Goal: Information Seeking & Learning: Learn about a topic

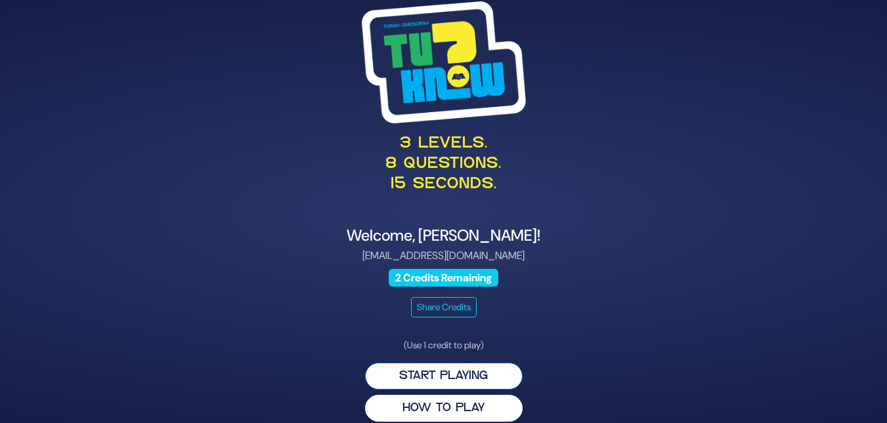
click at [444, 379] on button "Start Playing" at bounding box center [444, 376] width 158 height 27
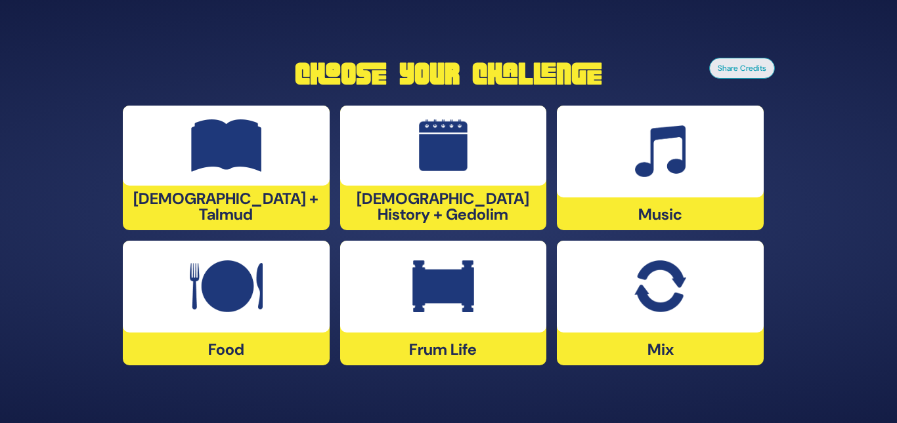
click at [440, 282] on img at bounding box center [443, 287] width 62 height 53
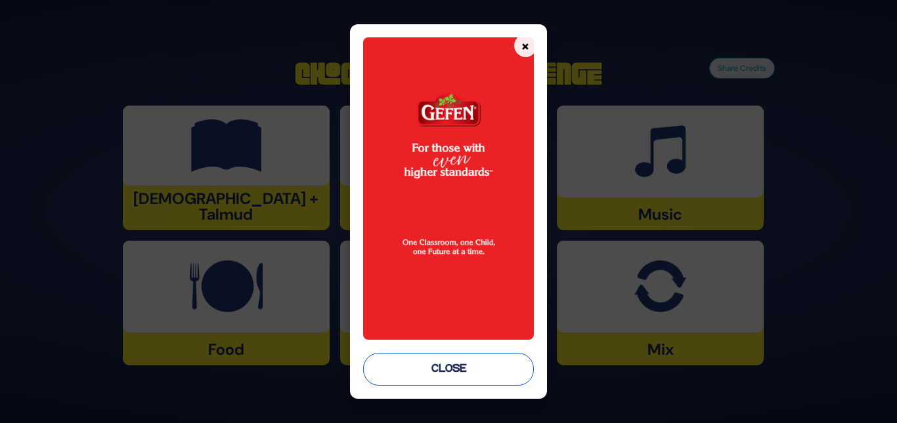
click at [452, 369] on button "Close" at bounding box center [448, 369] width 170 height 33
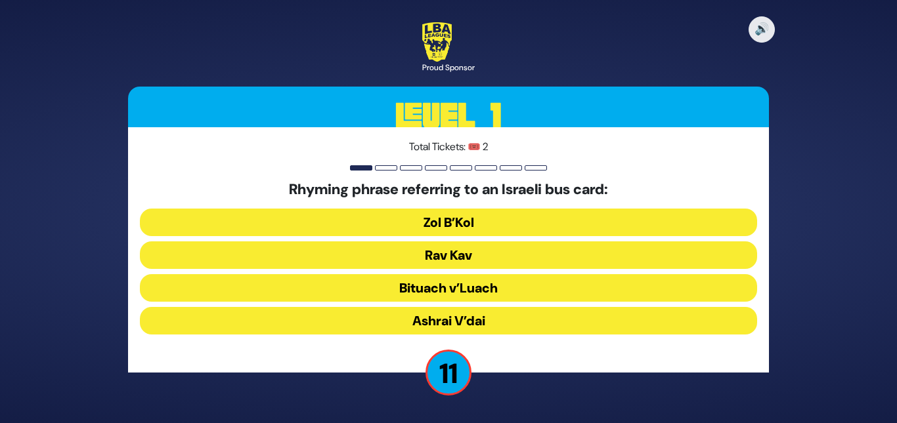
click at [429, 263] on button "Rav Kav" at bounding box center [448, 256] width 617 height 28
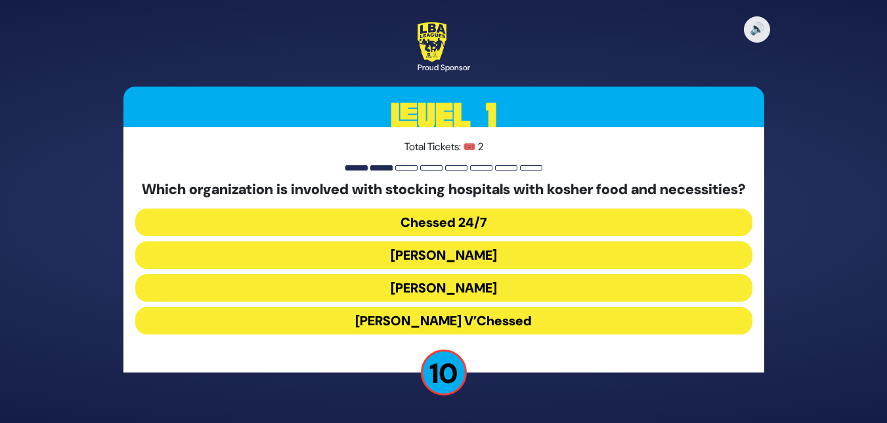
click at [433, 236] on button "Chessed 24/7" at bounding box center [443, 223] width 617 height 28
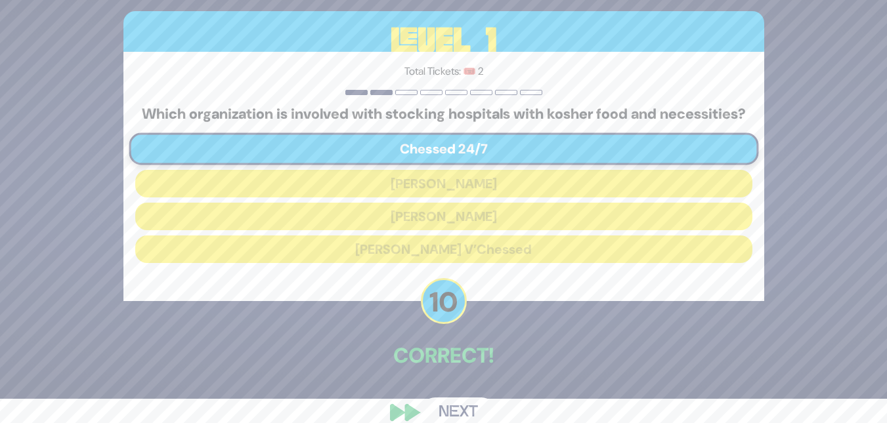
scroll to position [26, 0]
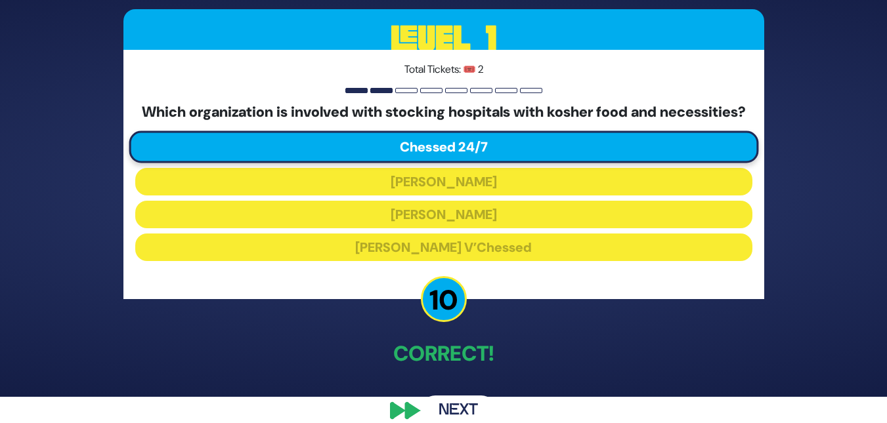
click at [453, 414] on button "Next" at bounding box center [458, 411] width 76 height 30
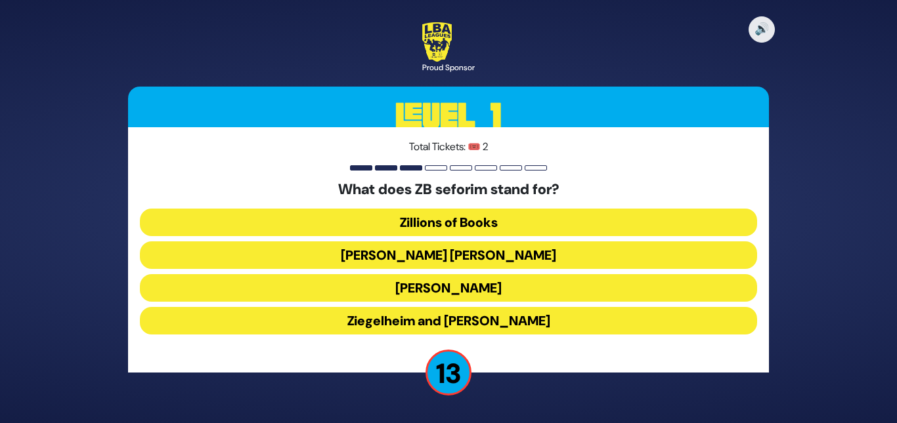
click at [431, 255] on button "Zundel Berman" at bounding box center [448, 256] width 617 height 28
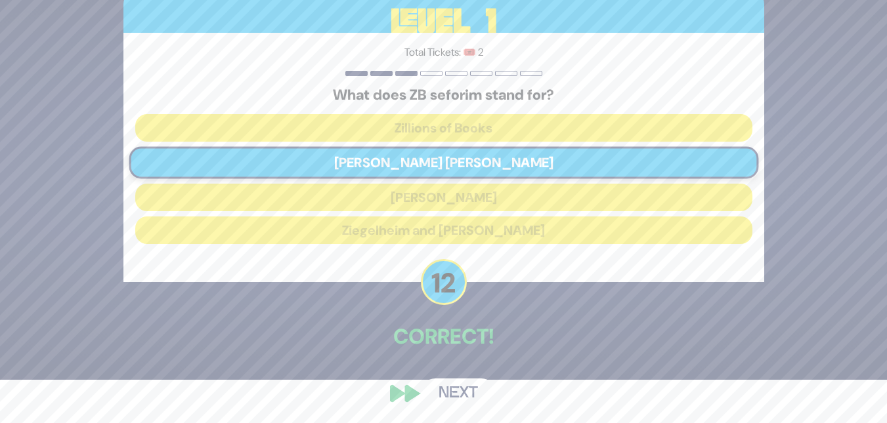
scroll to position [45, 0]
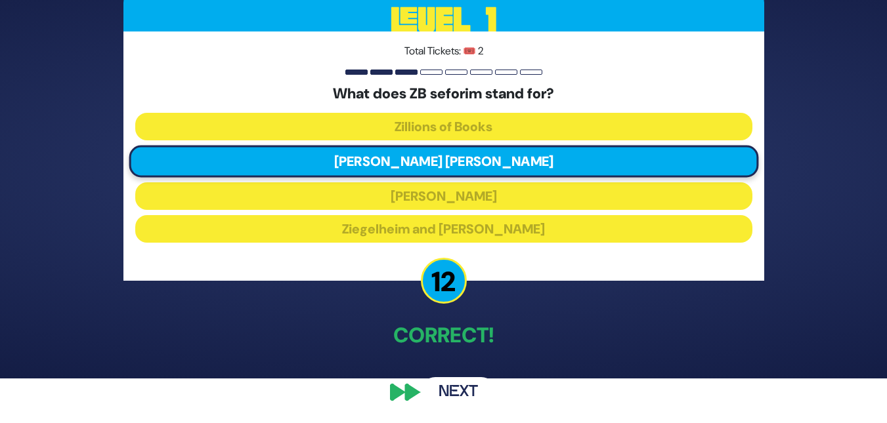
click at [458, 384] on button "Next" at bounding box center [458, 392] width 76 height 30
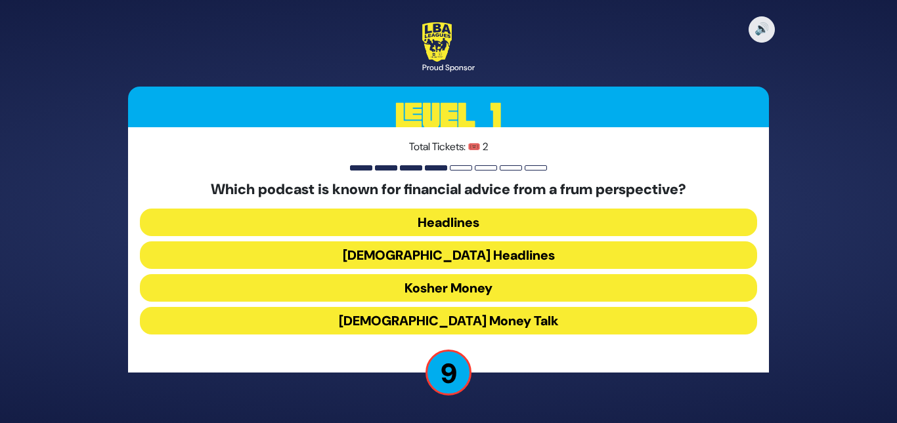
click at [445, 287] on button "Kosher Money" at bounding box center [448, 288] width 617 height 28
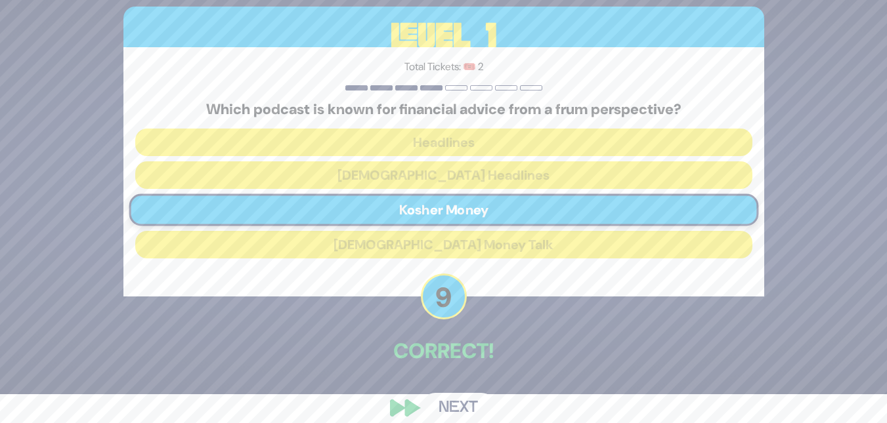
scroll to position [45, 0]
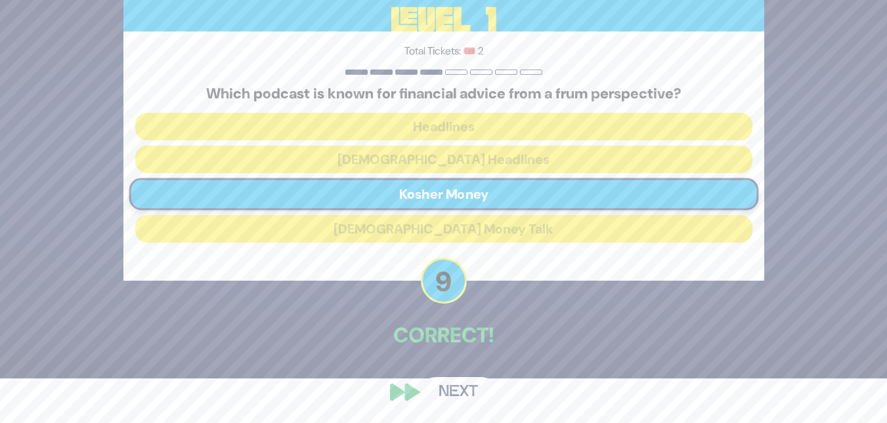
click at [471, 390] on button "Next" at bounding box center [458, 392] width 76 height 30
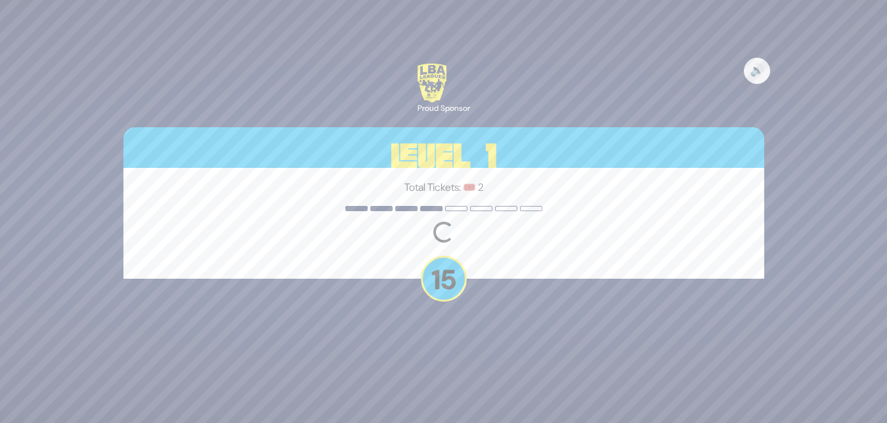
scroll to position [0, 0]
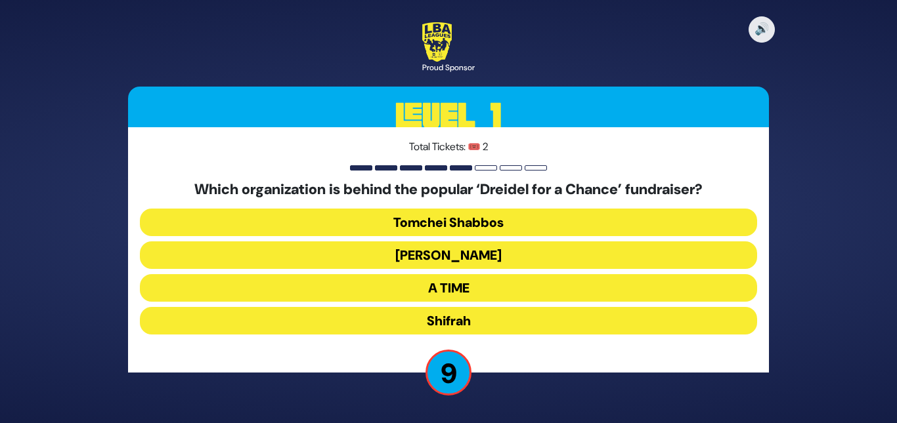
click at [443, 293] on button "A TIME" at bounding box center [448, 288] width 617 height 28
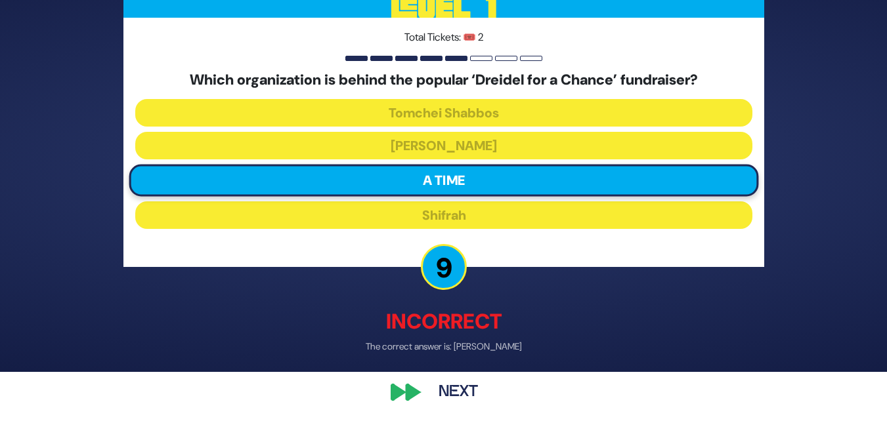
scroll to position [52, 0]
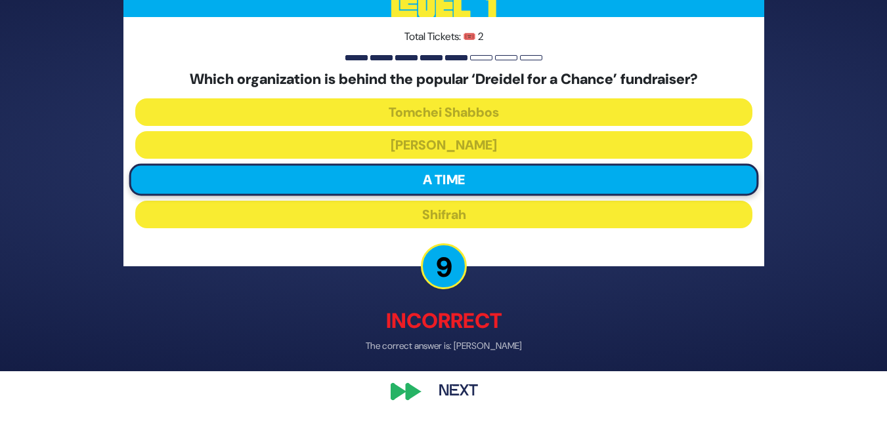
click at [467, 402] on button "Next" at bounding box center [458, 392] width 76 height 30
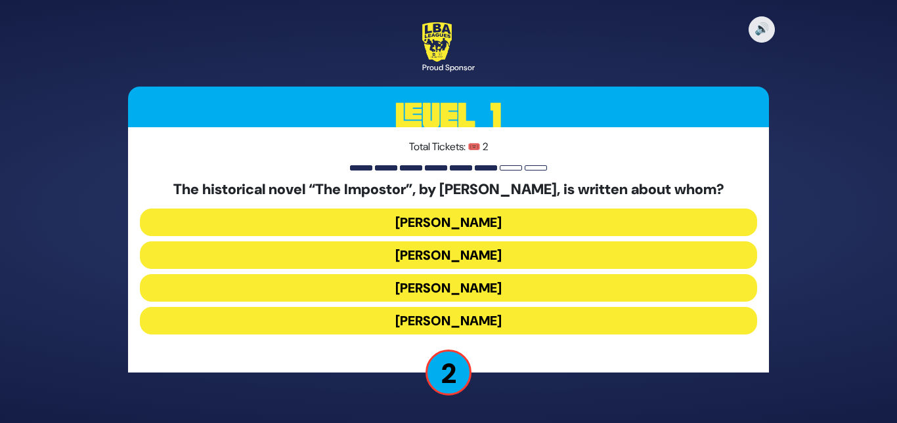
click at [432, 289] on button "Shabbesai Tzvi" at bounding box center [448, 288] width 617 height 28
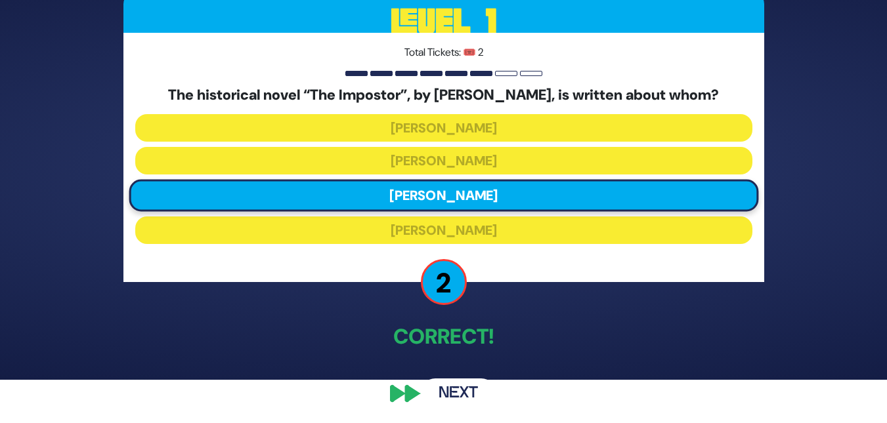
scroll to position [45, 0]
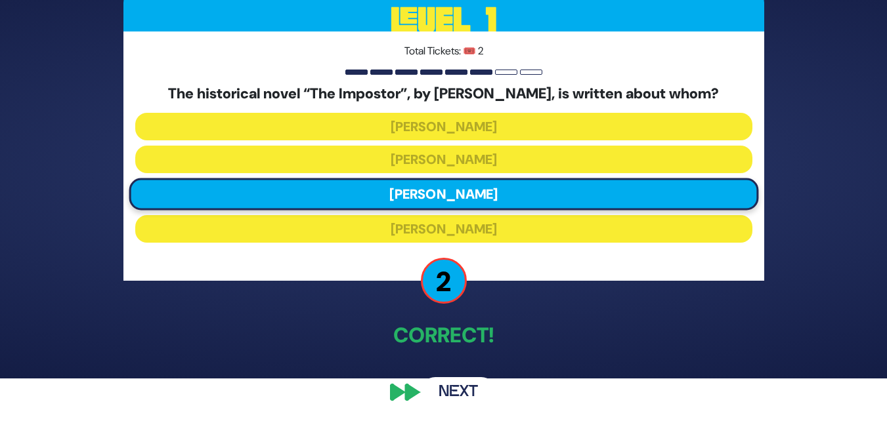
click at [449, 380] on button "Next" at bounding box center [458, 392] width 76 height 30
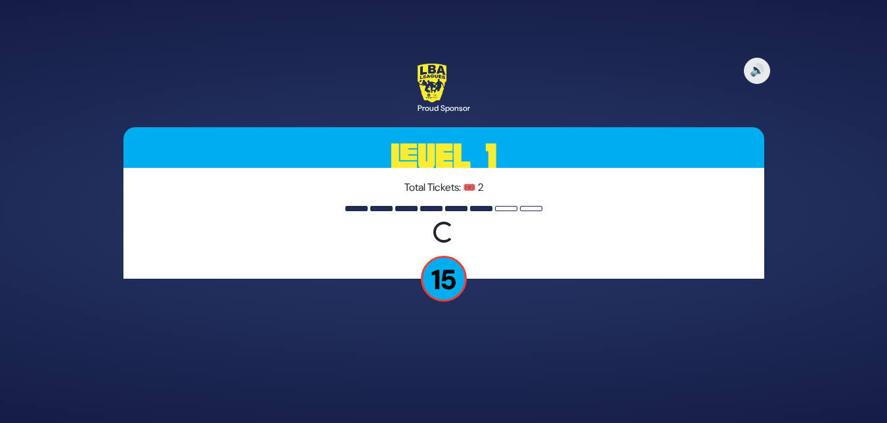
scroll to position [0, 0]
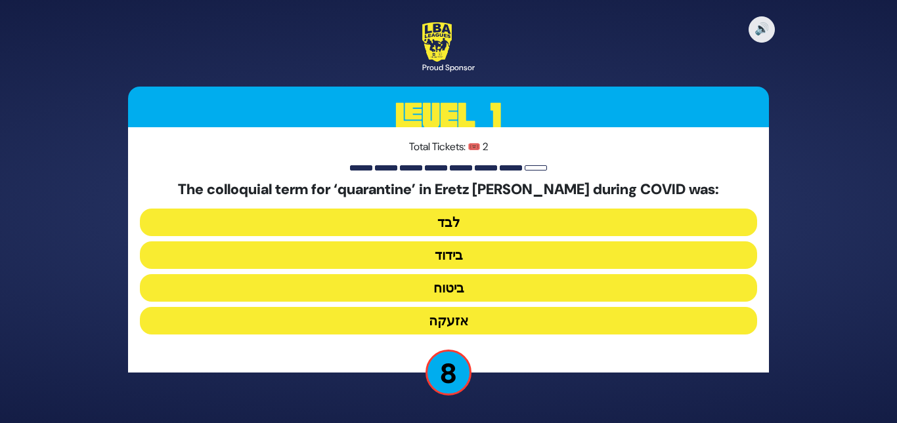
click at [446, 257] on button "בידוד" at bounding box center [448, 256] width 617 height 28
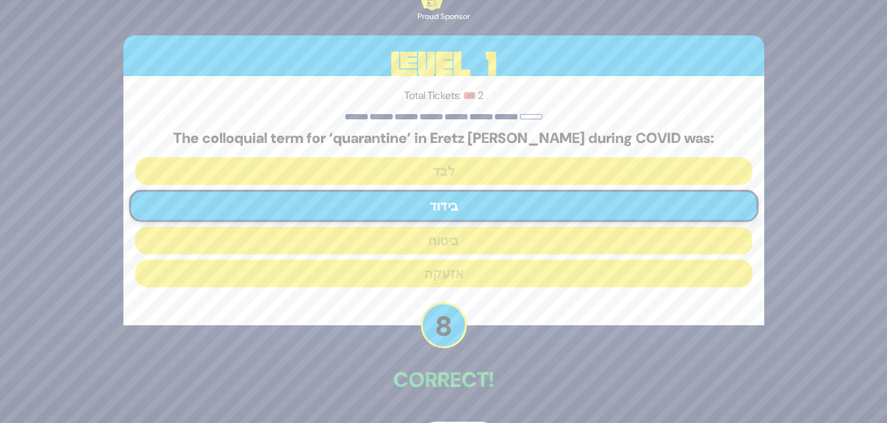
click at [446, 257] on div "The colloquial term for ‘quarantine’ in Eretz Yisroel during COVID was: לבד ביד…" at bounding box center [443, 211] width 617 height 163
click at [473, 420] on div "🔊 Proud Sponsor Level 1 Total Tickets: 🎟️ 2 The colloquial term for ‘quarantine…" at bounding box center [444, 211] width 672 height 513
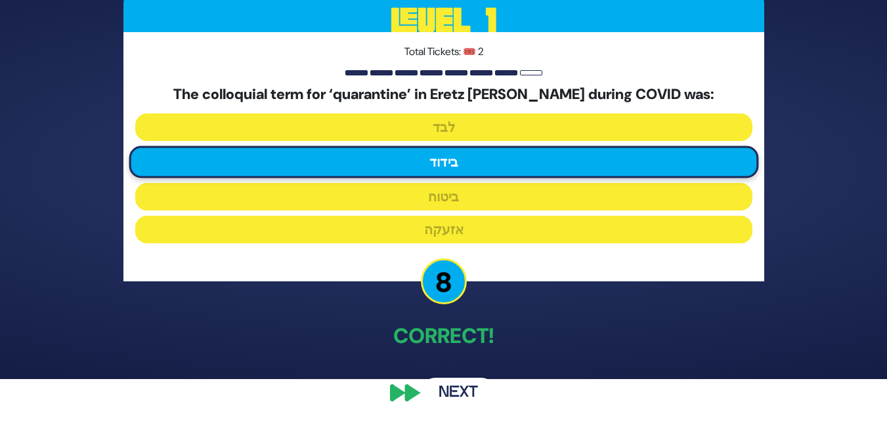
scroll to position [45, 0]
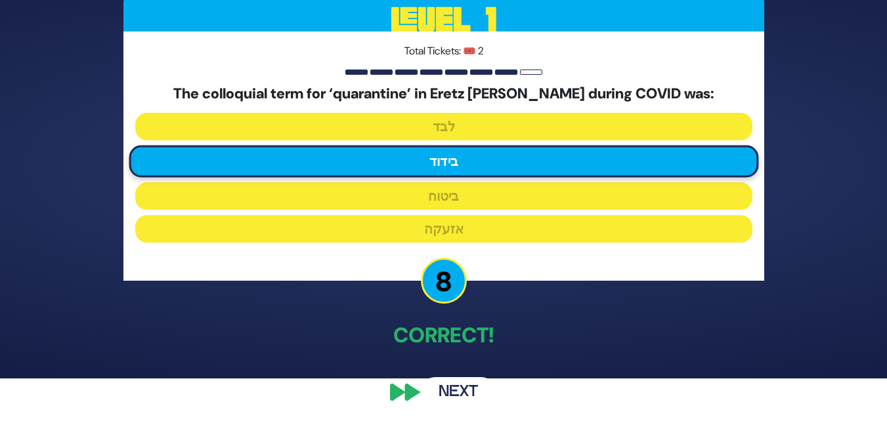
click at [455, 384] on button "Next" at bounding box center [458, 392] width 76 height 30
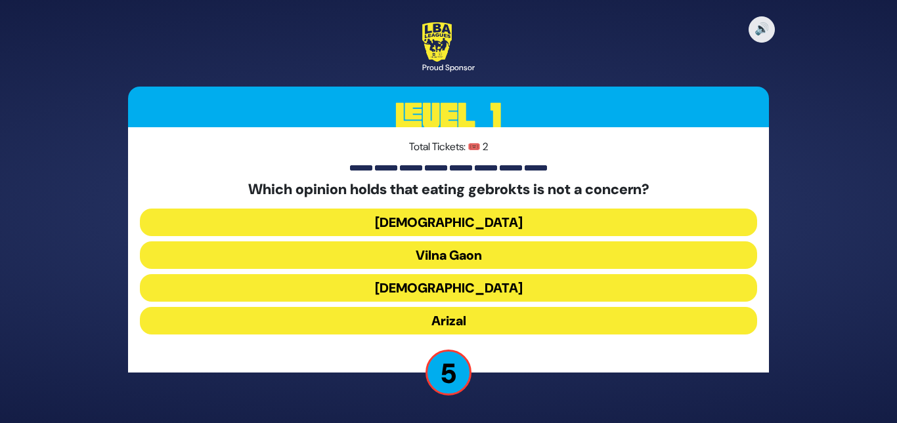
click at [444, 245] on button "Vilna Gaon" at bounding box center [448, 256] width 617 height 28
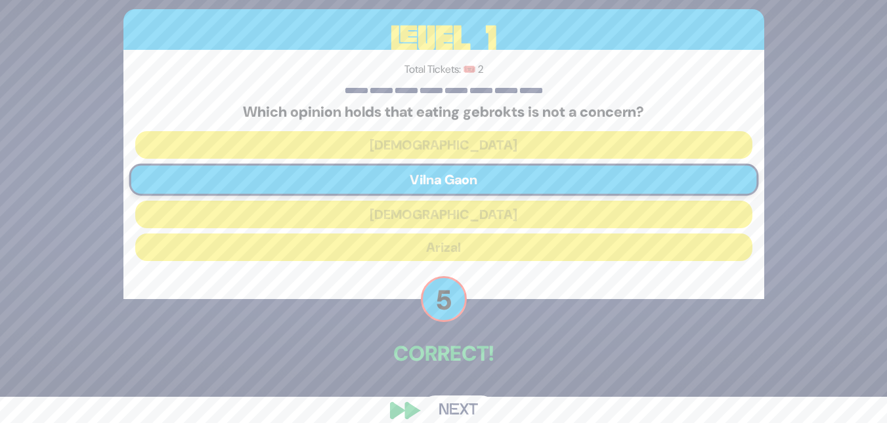
scroll to position [45, 0]
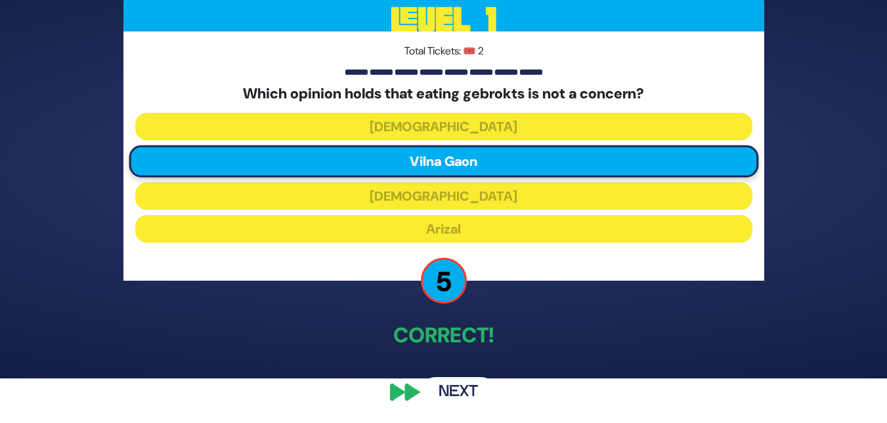
click at [448, 387] on button "Next" at bounding box center [458, 392] width 76 height 30
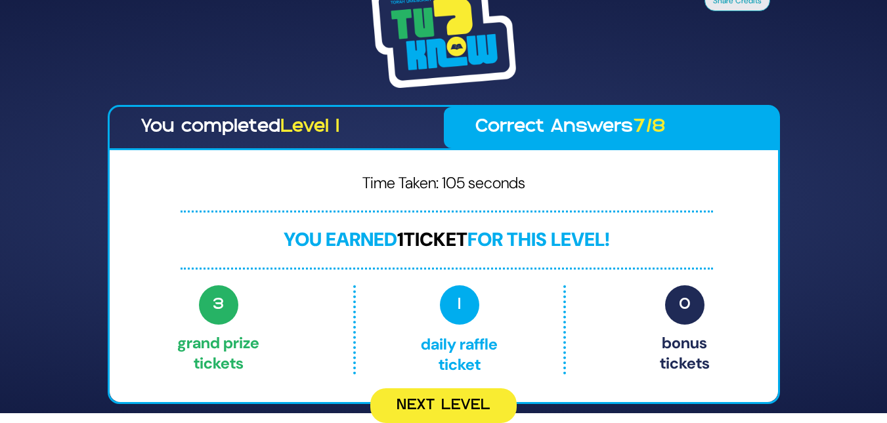
scroll to position [0, 0]
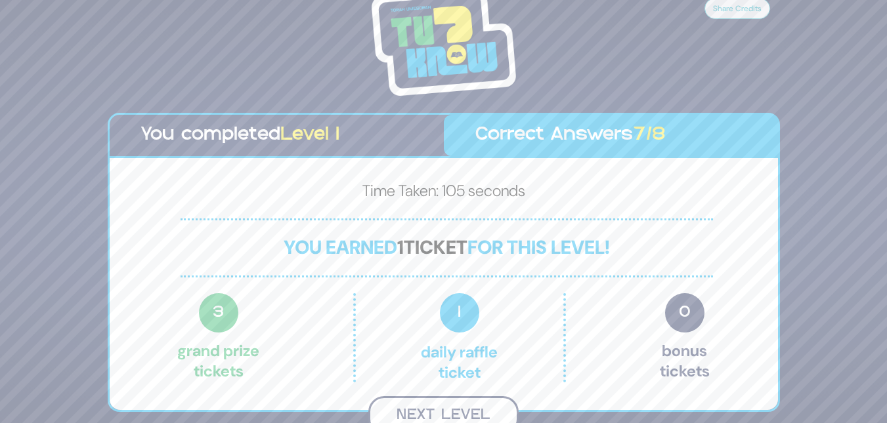
click at [433, 419] on button "Next Level" at bounding box center [443, 415] width 150 height 39
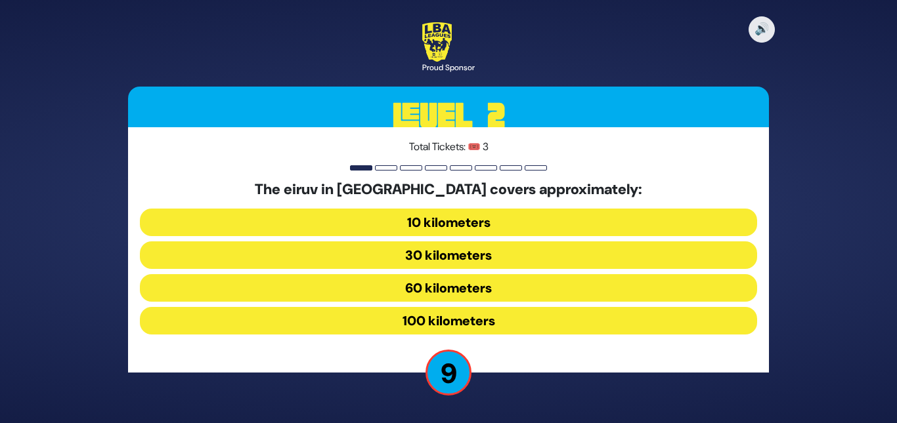
click at [408, 289] on button "60 kilometers" at bounding box center [448, 288] width 617 height 28
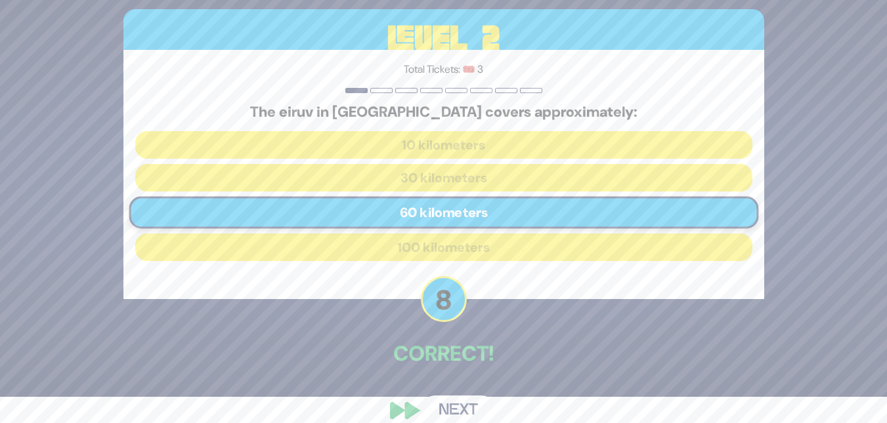
scroll to position [45, 0]
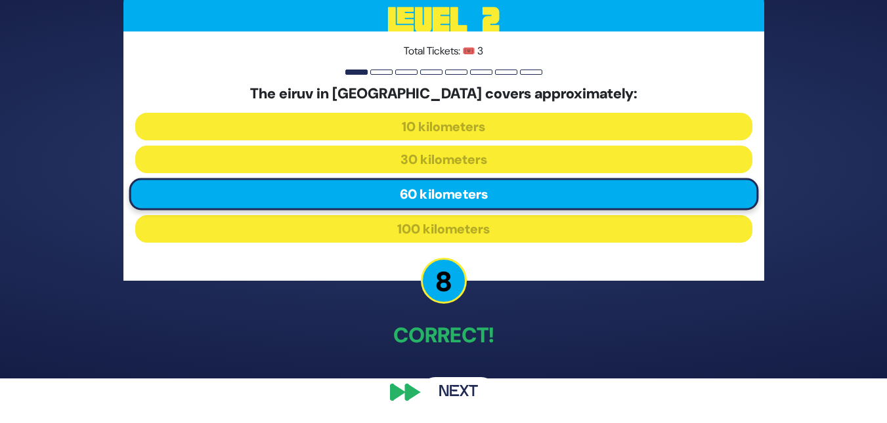
click at [446, 395] on button "Next" at bounding box center [458, 392] width 76 height 30
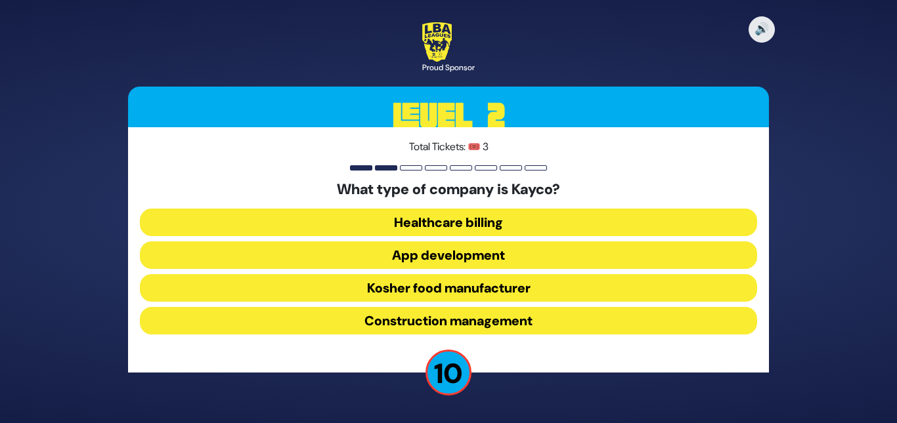
click at [426, 256] on button "App development" at bounding box center [448, 256] width 617 height 28
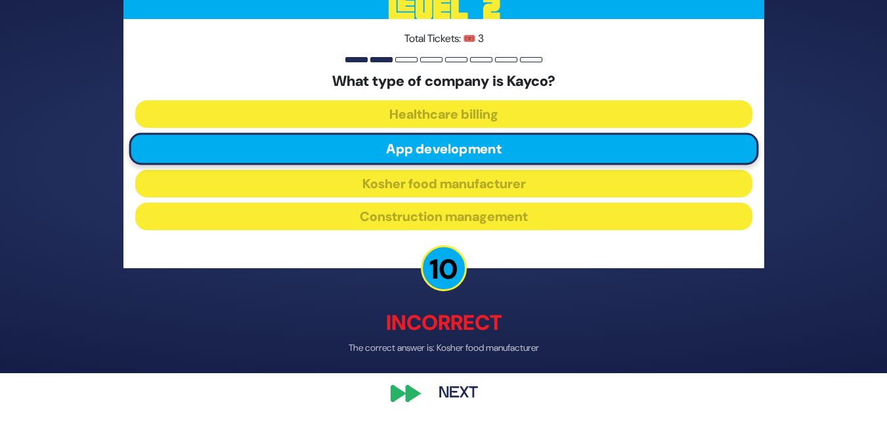
scroll to position [52, 0]
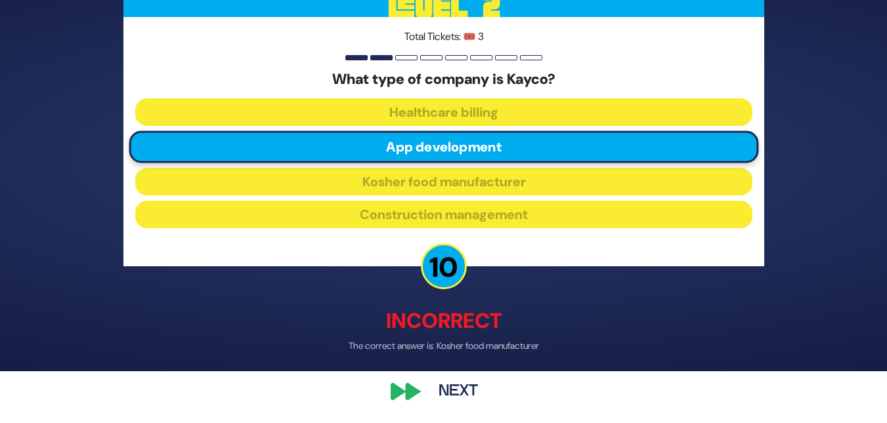
click at [456, 401] on button "Next" at bounding box center [458, 392] width 76 height 30
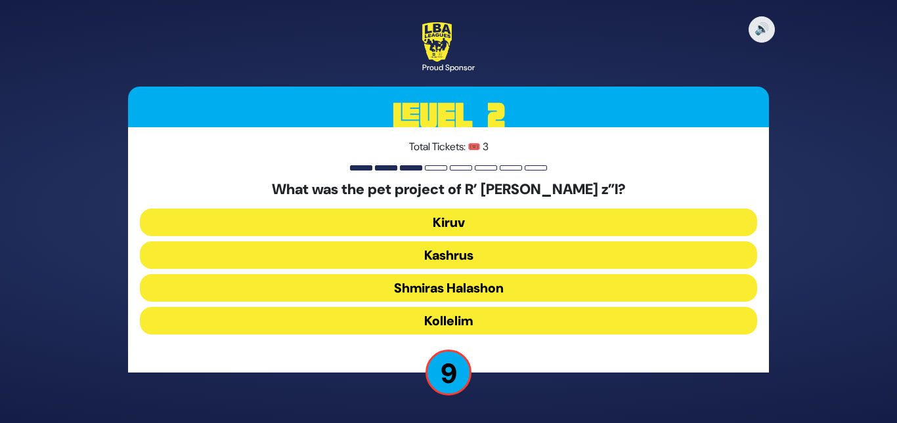
click at [427, 228] on button "Kiruv" at bounding box center [448, 223] width 617 height 28
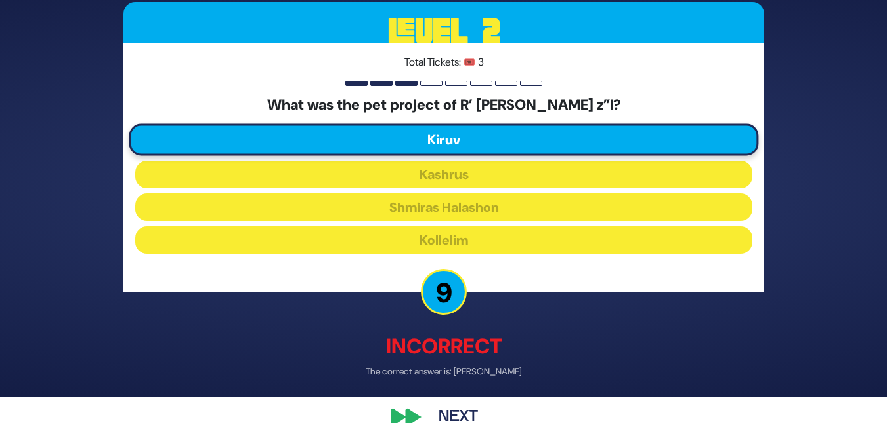
scroll to position [52, 0]
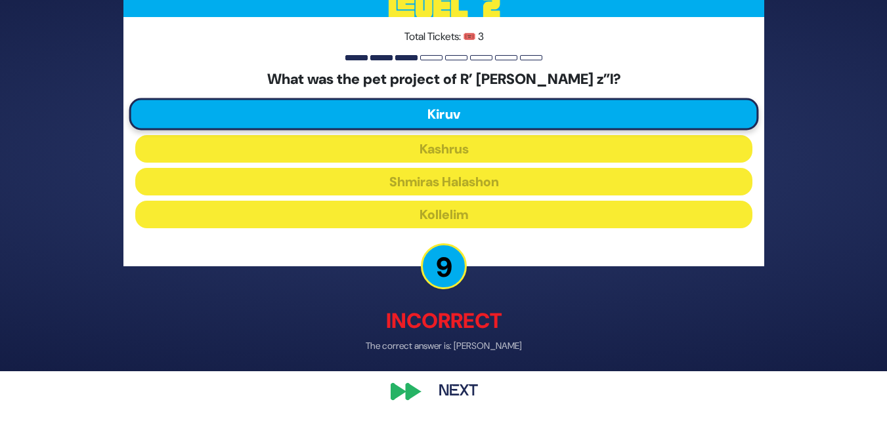
click at [451, 389] on button "Next" at bounding box center [458, 392] width 76 height 30
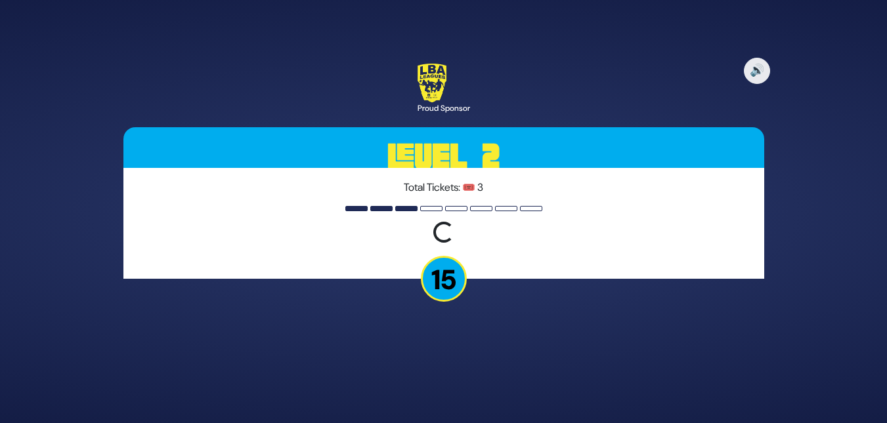
scroll to position [0, 0]
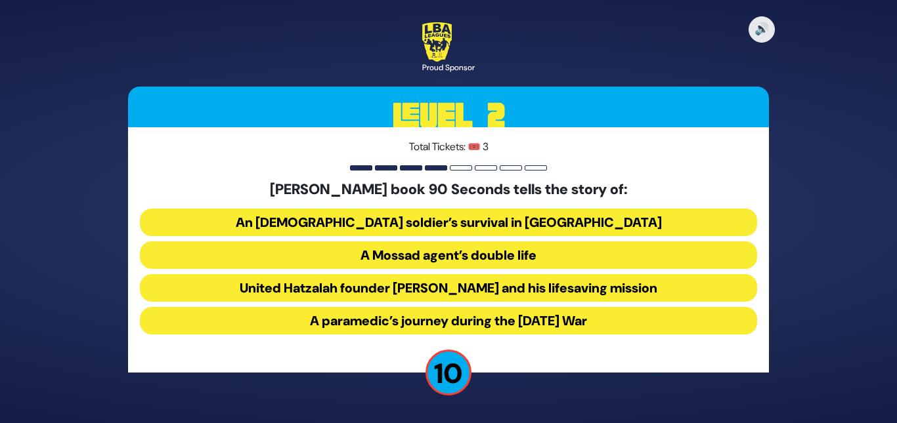
click at [419, 291] on button "United Hatzalah founder Eli Beer and his lifesaving mission" at bounding box center [448, 288] width 617 height 28
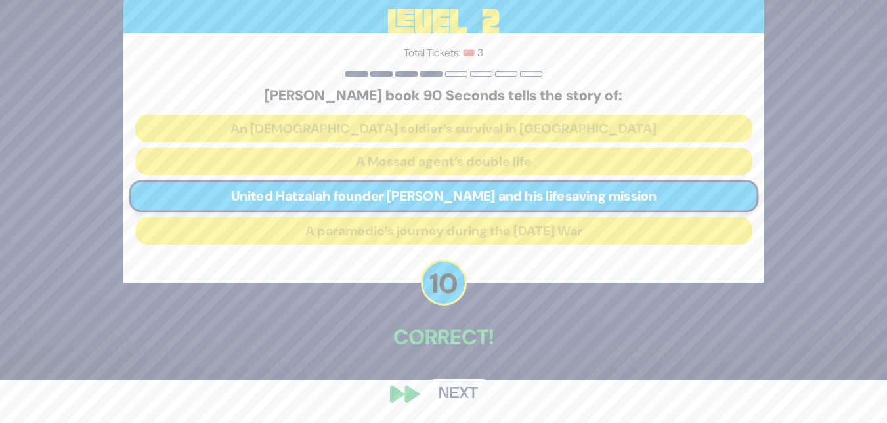
scroll to position [45, 0]
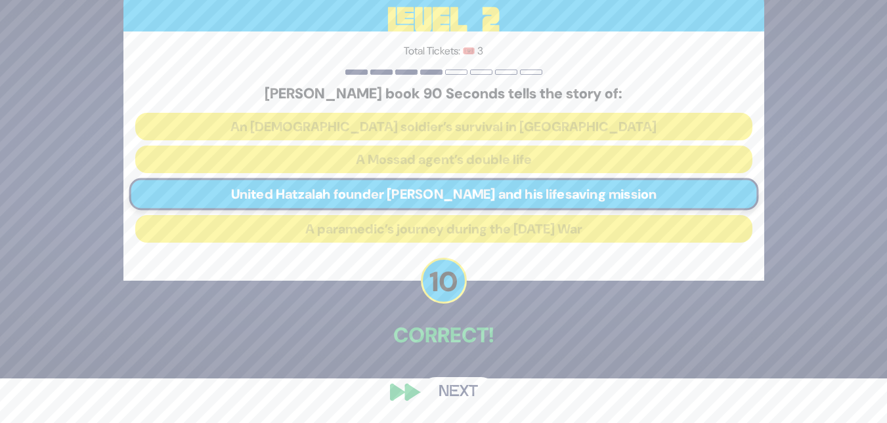
click at [456, 396] on button "Next" at bounding box center [458, 392] width 76 height 30
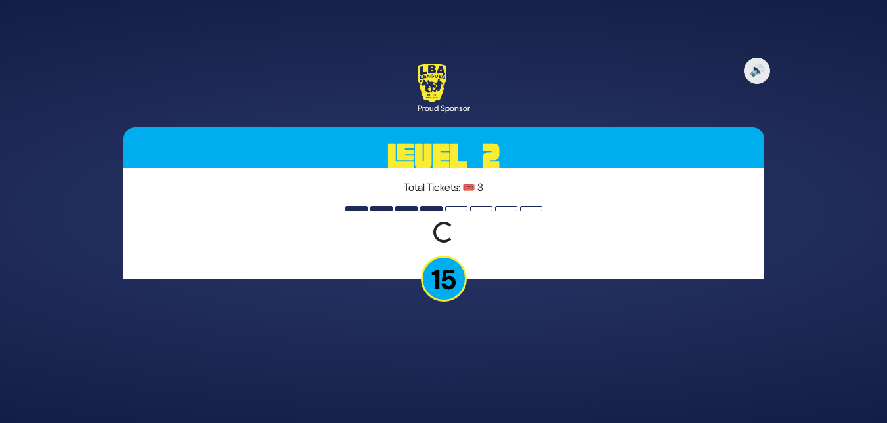
scroll to position [0, 0]
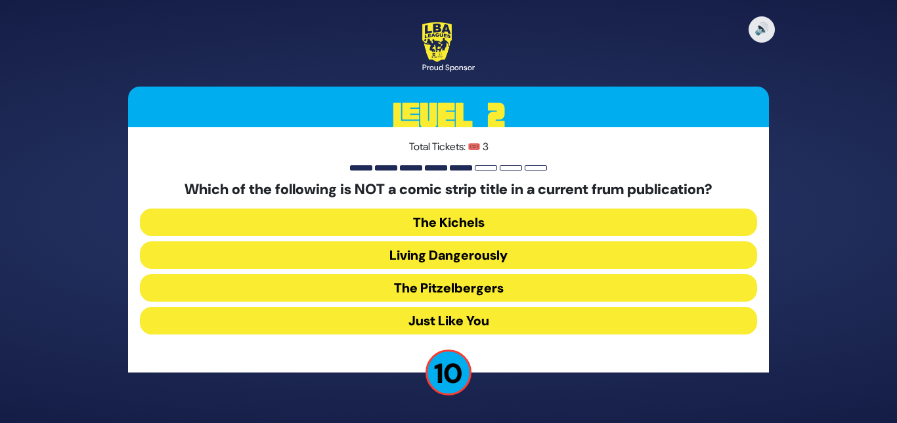
click at [421, 316] on button "Just Like You" at bounding box center [448, 321] width 617 height 28
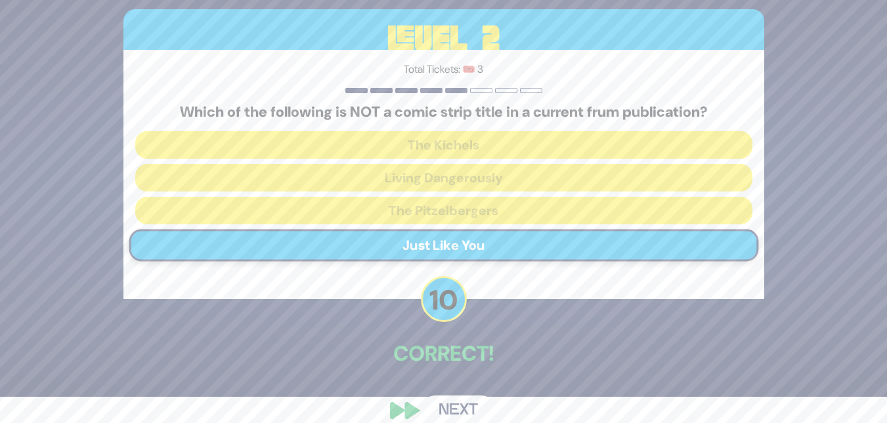
scroll to position [45, 0]
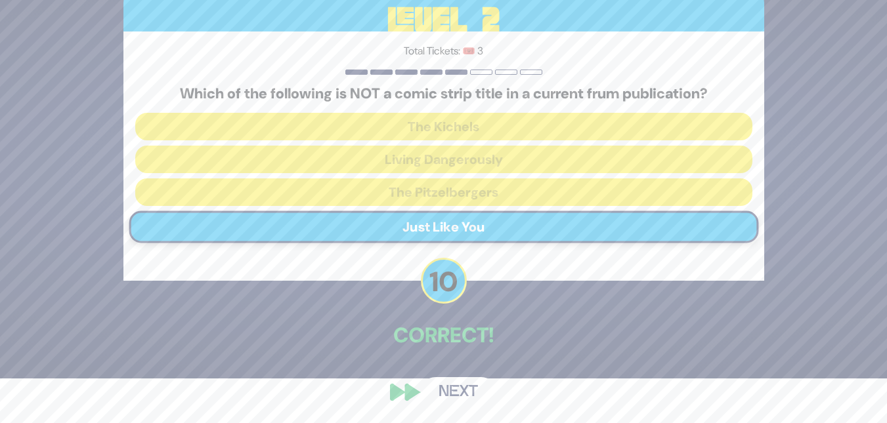
click at [455, 388] on button "Next" at bounding box center [458, 392] width 76 height 30
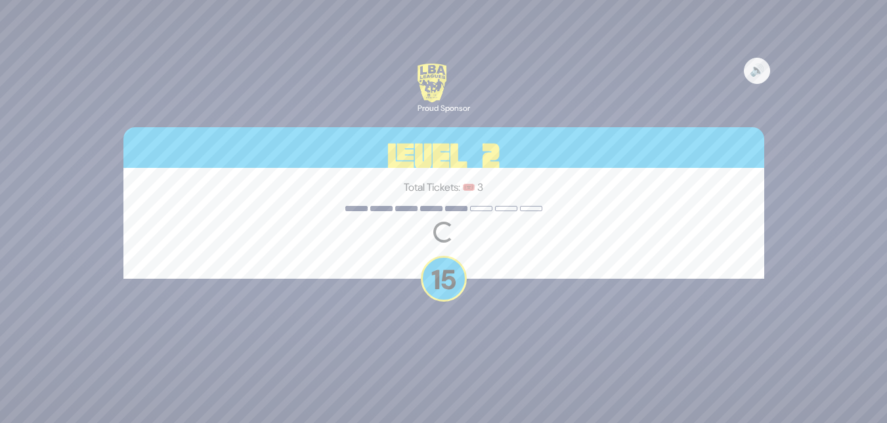
scroll to position [0, 0]
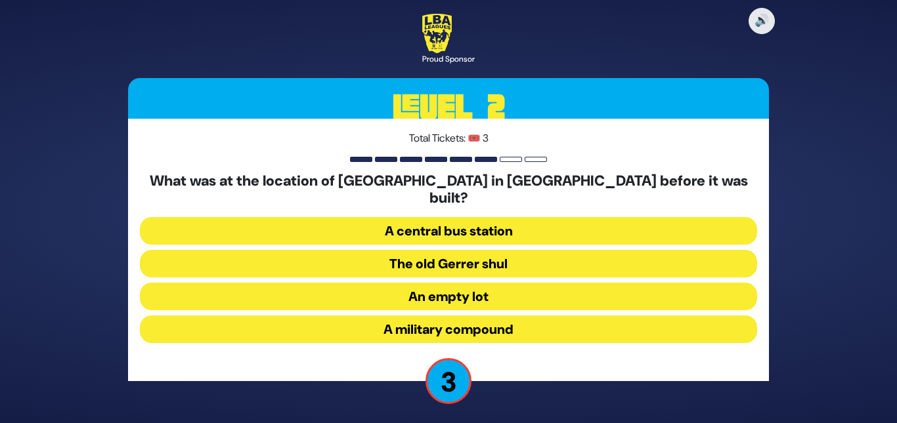
click at [426, 285] on button "An empty lot" at bounding box center [448, 297] width 617 height 28
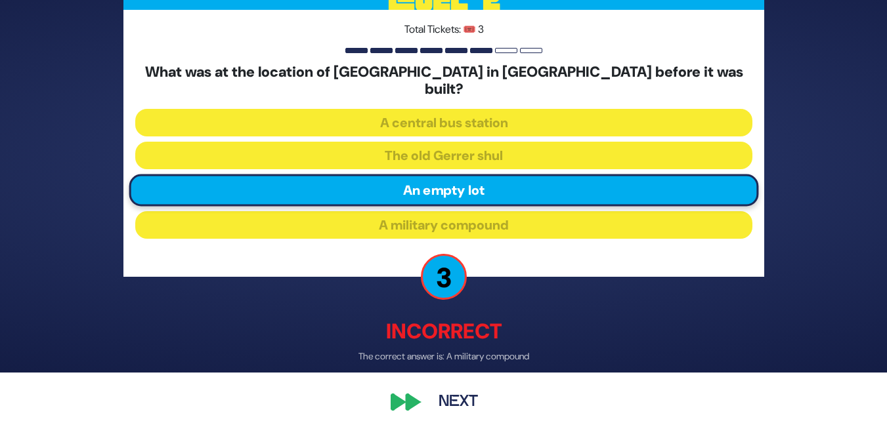
scroll to position [52, 0]
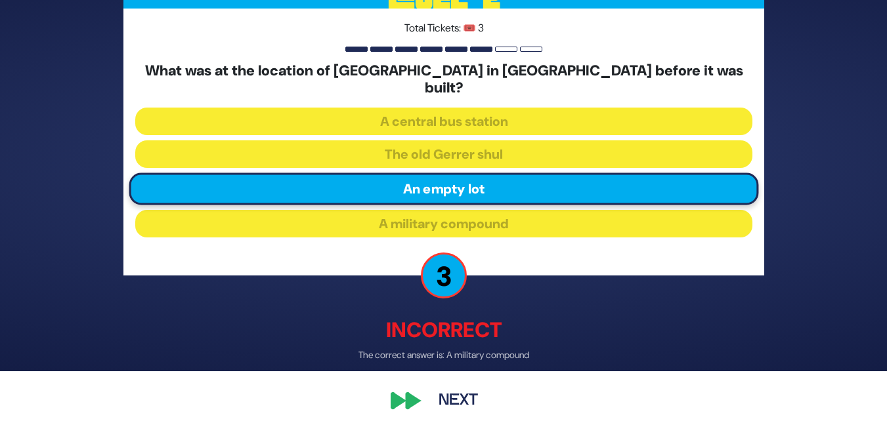
click at [454, 386] on button "Next" at bounding box center [458, 401] width 76 height 30
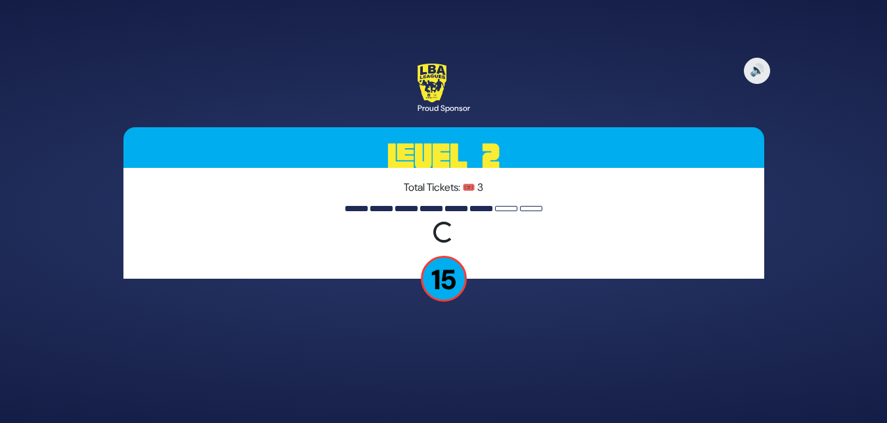
scroll to position [0, 0]
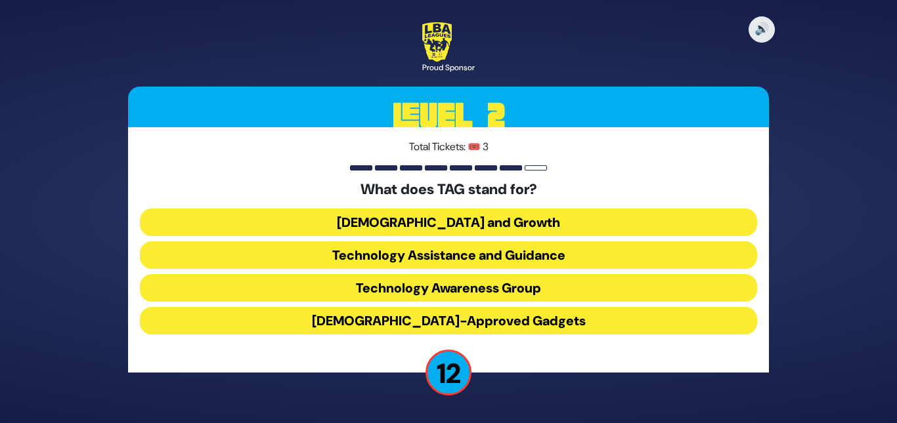
click at [419, 291] on button "Technology Awareness Group" at bounding box center [448, 288] width 617 height 28
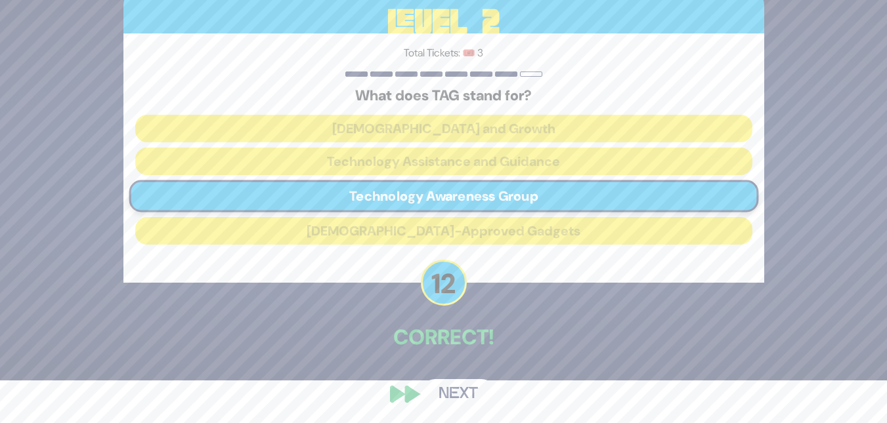
scroll to position [45, 0]
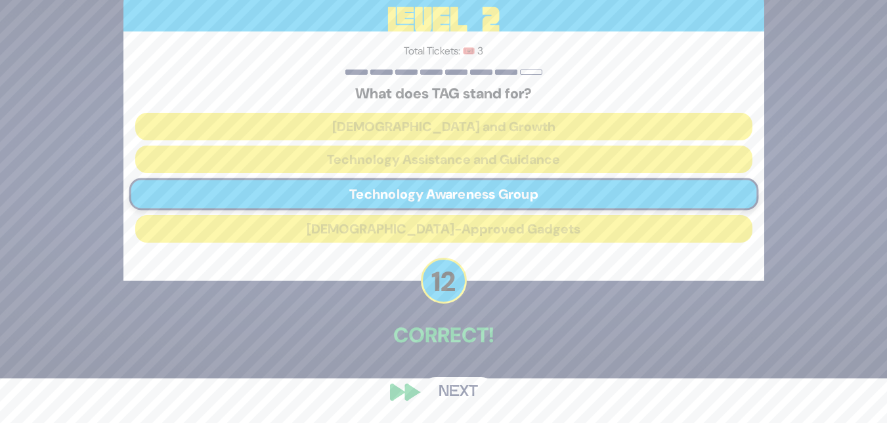
click at [453, 400] on button "Next" at bounding box center [458, 392] width 76 height 30
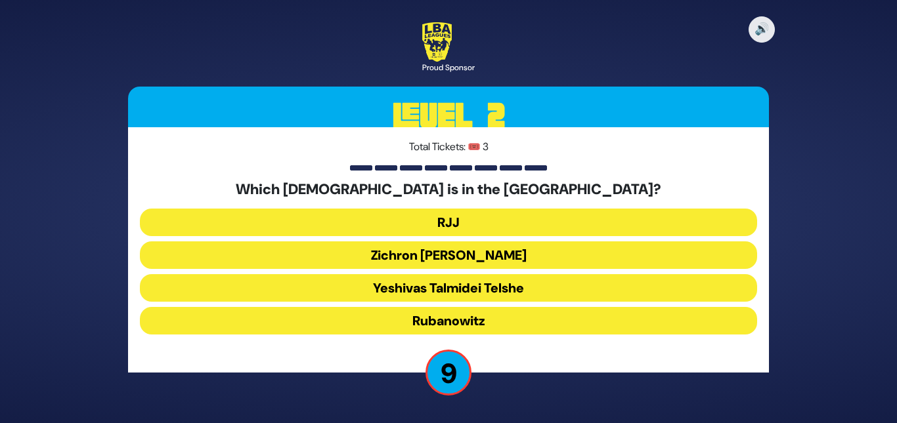
click at [441, 228] on button "RJJ" at bounding box center [448, 223] width 617 height 28
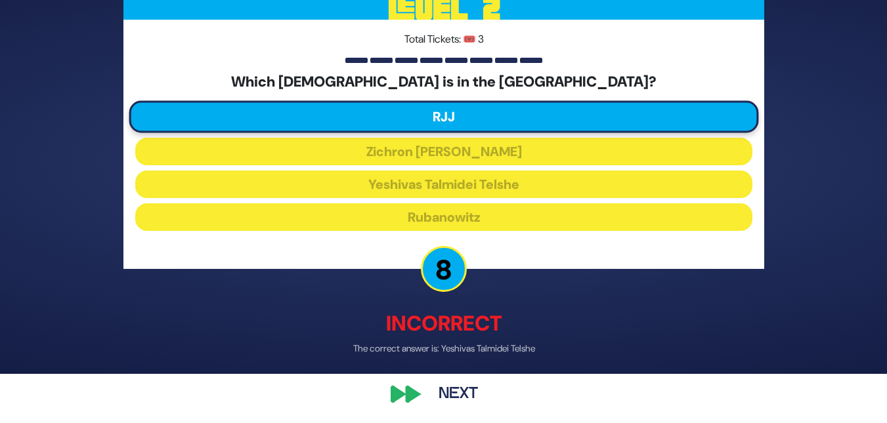
scroll to position [52, 0]
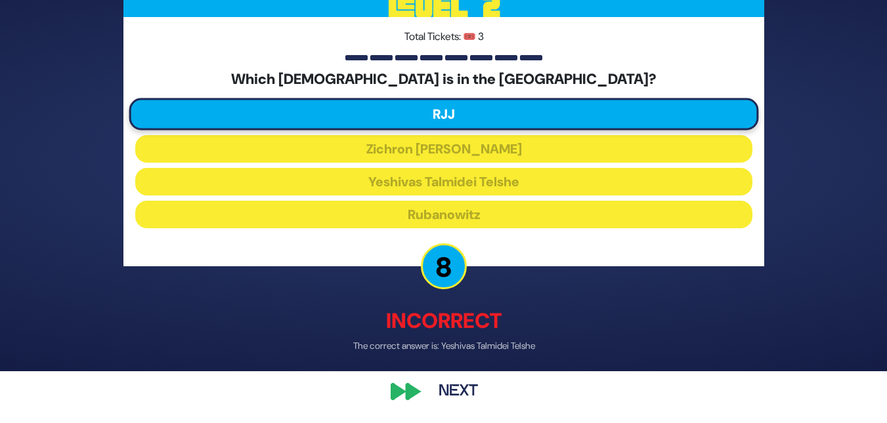
click at [457, 394] on button "Next" at bounding box center [458, 392] width 76 height 30
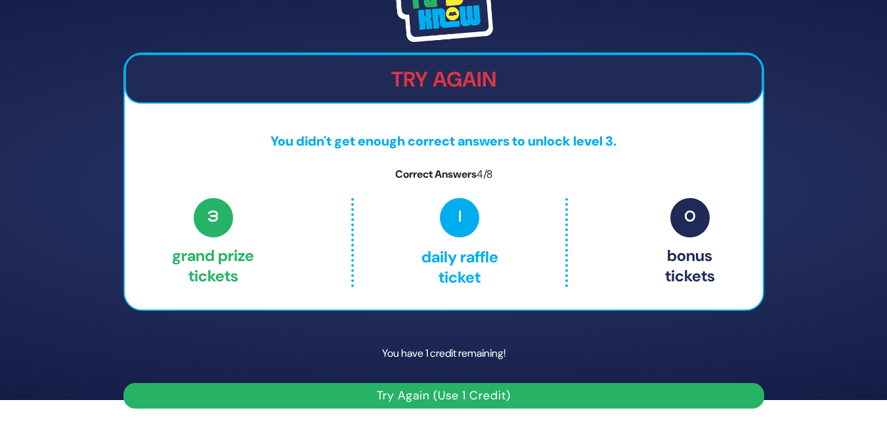
scroll to position [24, 0]
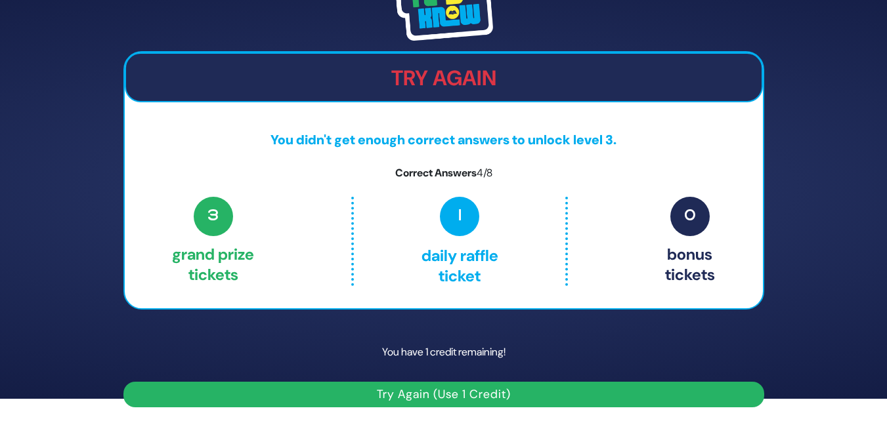
click at [457, 394] on button "Try Again (Use 1 Credit)" at bounding box center [443, 395] width 641 height 26
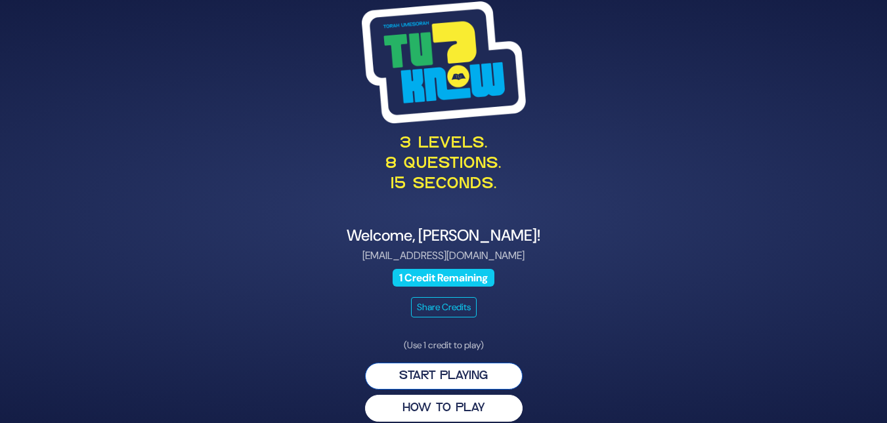
click at [445, 383] on button "Start Playing" at bounding box center [444, 376] width 158 height 27
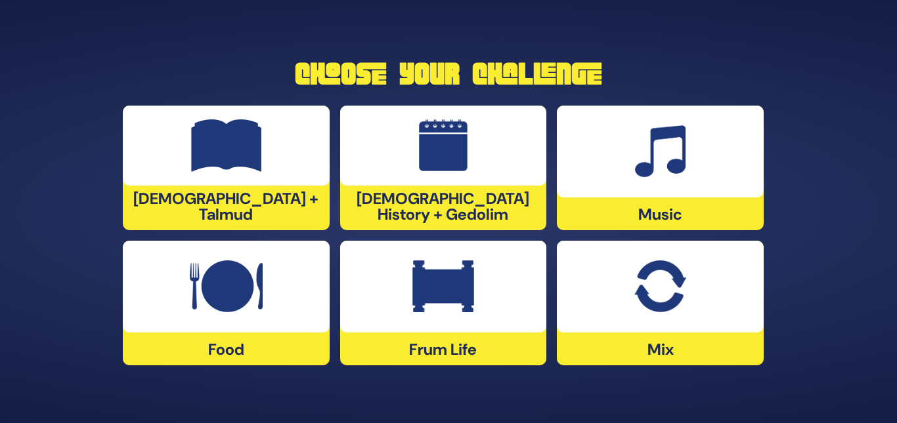
click at [249, 315] on div at bounding box center [226, 287] width 207 height 92
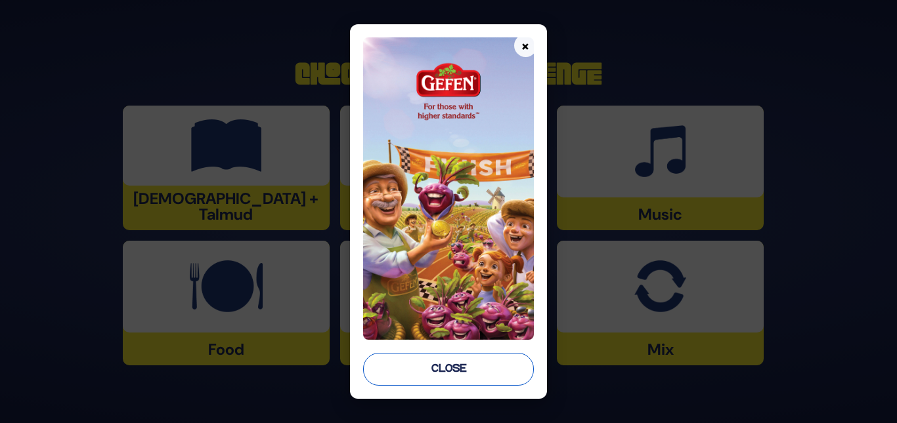
click at [433, 357] on button "Close" at bounding box center [448, 369] width 170 height 33
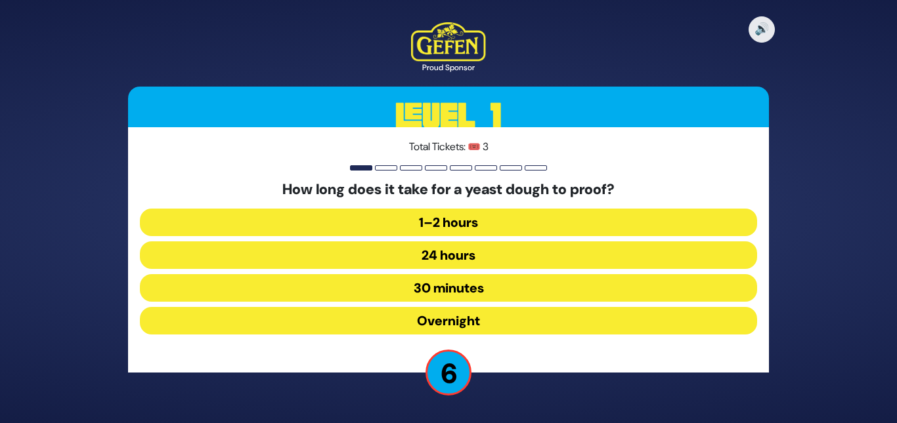
click at [424, 227] on button "1–2 hours" at bounding box center [448, 223] width 617 height 28
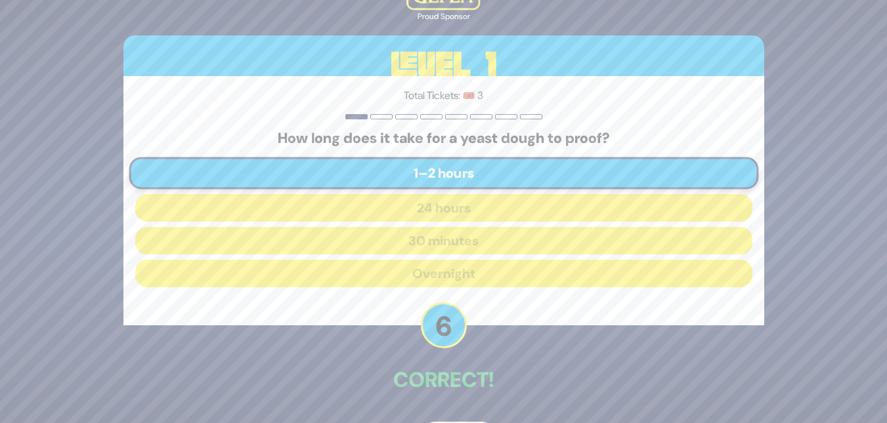
scroll to position [26, 0]
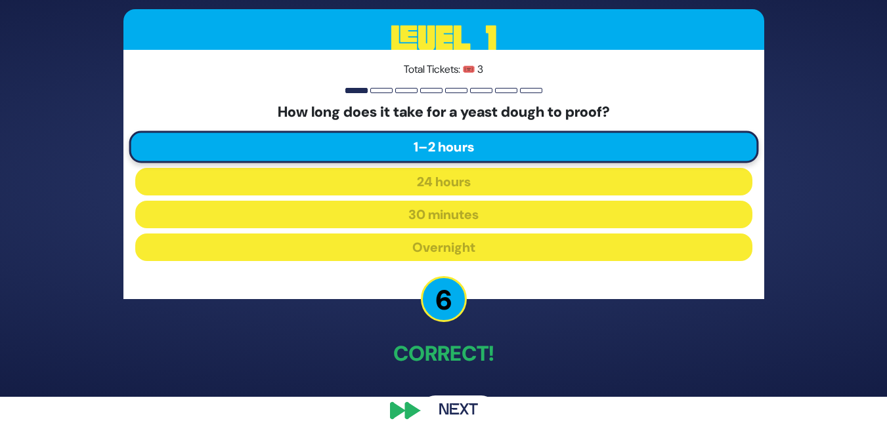
click at [450, 416] on button "Next" at bounding box center [458, 411] width 76 height 30
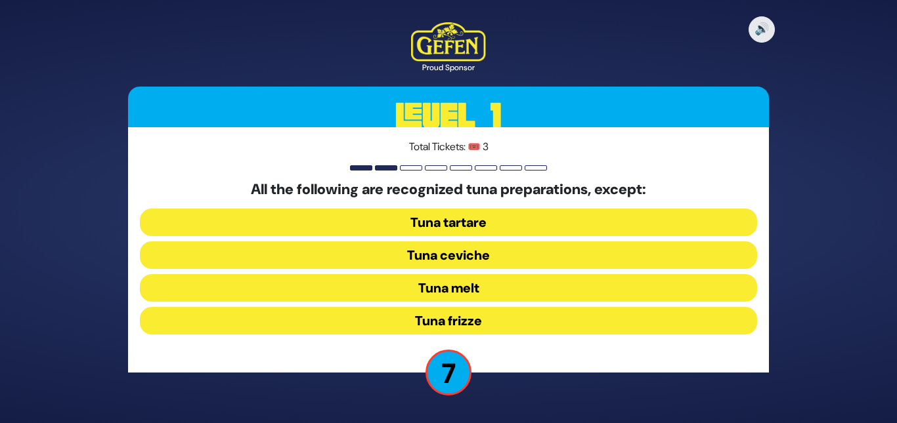
click at [425, 311] on button "Tuna frizze" at bounding box center [448, 321] width 617 height 28
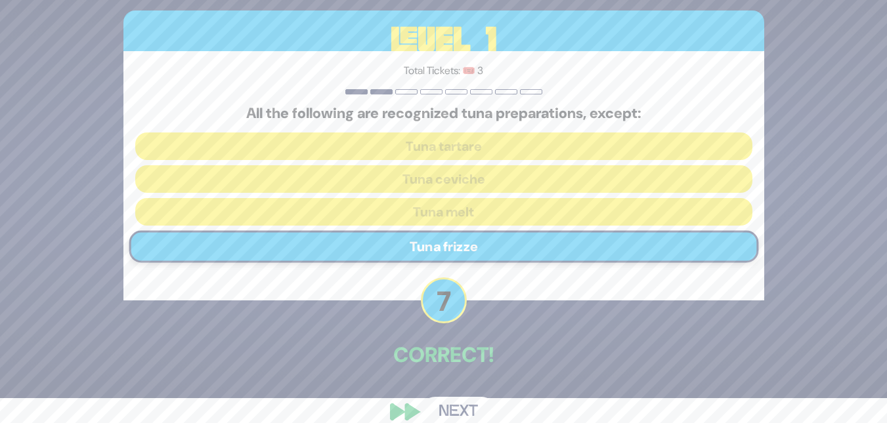
scroll to position [26, 0]
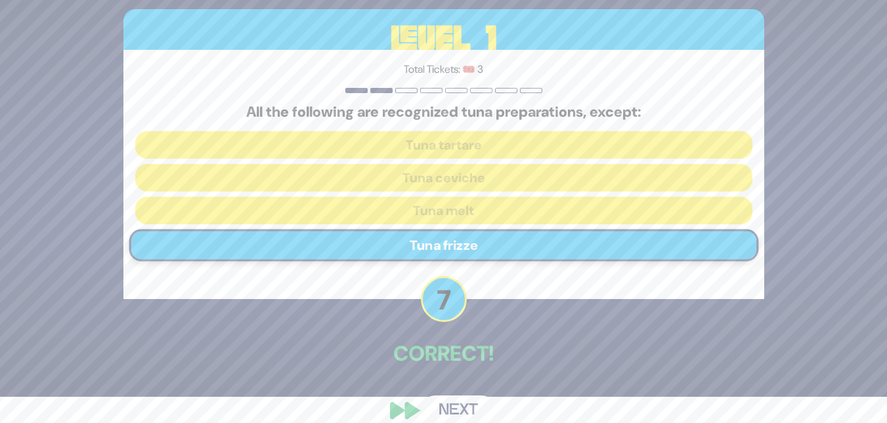
click at [449, 410] on button "Next" at bounding box center [458, 411] width 76 height 30
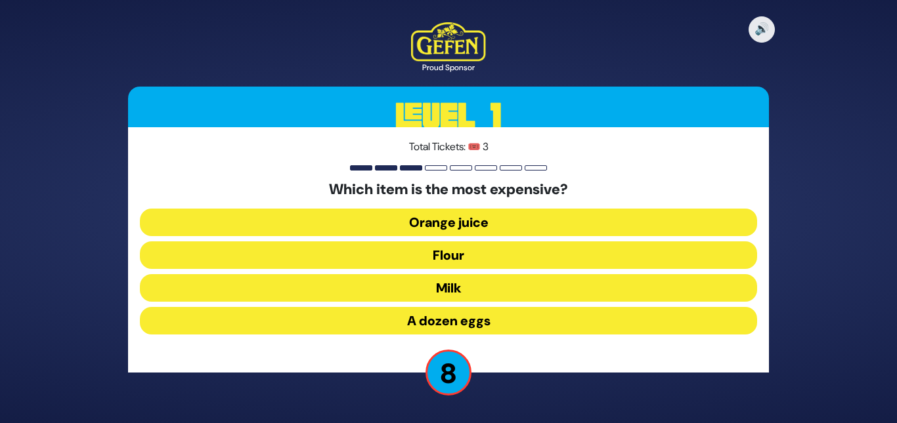
click at [444, 319] on button "A dozen eggs" at bounding box center [448, 321] width 617 height 28
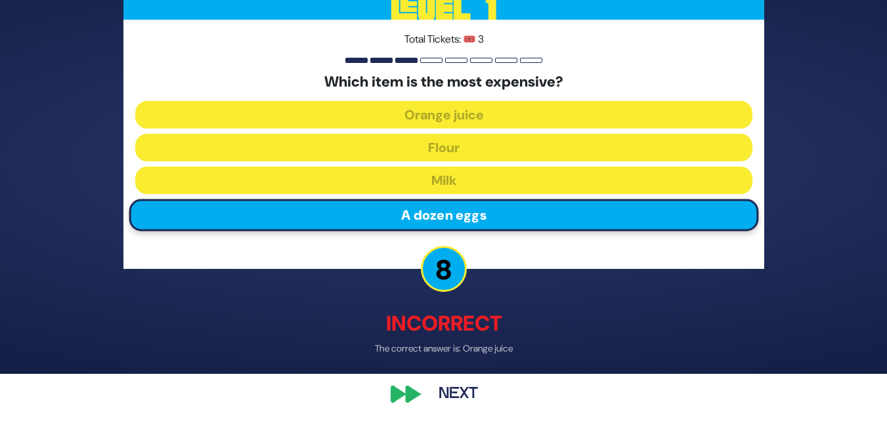
scroll to position [52, 0]
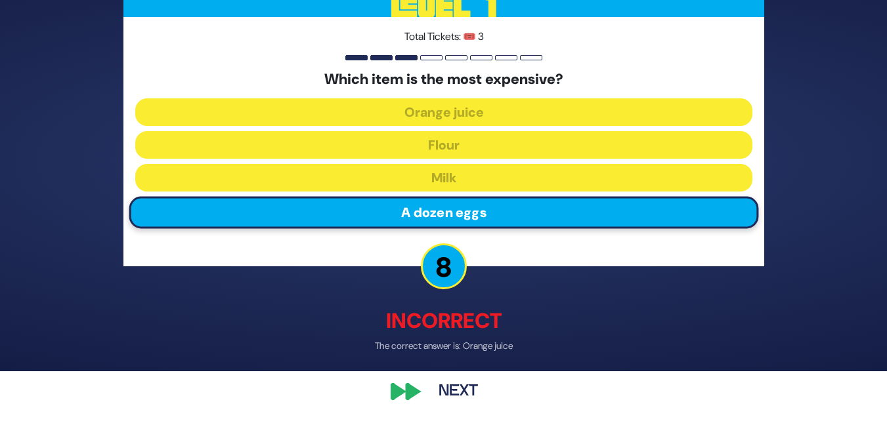
click at [443, 379] on button "Next" at bounding box center [458, 392] width 76 height 30
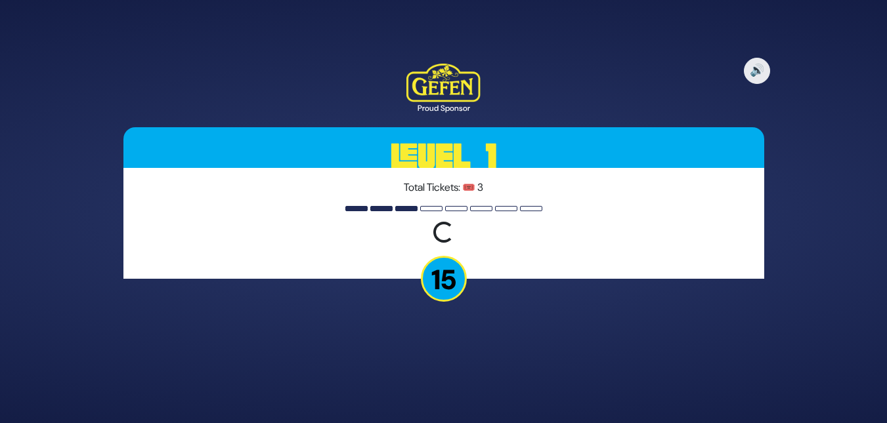
scroll to position [0, 0]
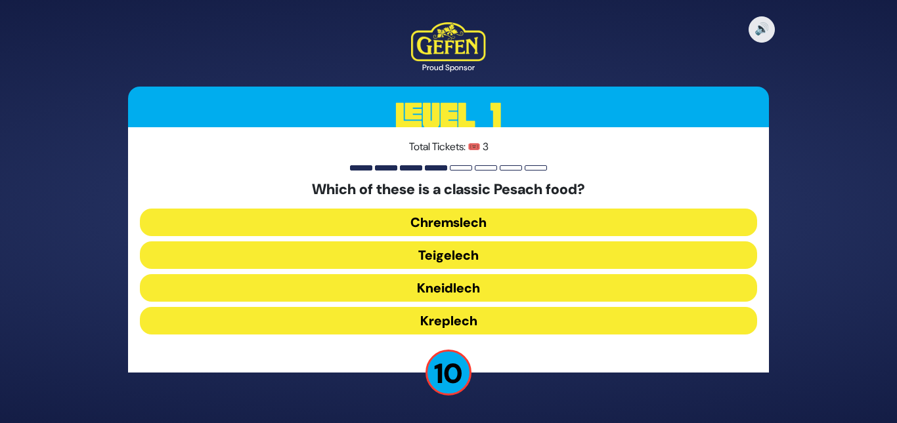
click at [416, 227] on button "Chremslech" at bounding box center [448, 223] width 617 height 28
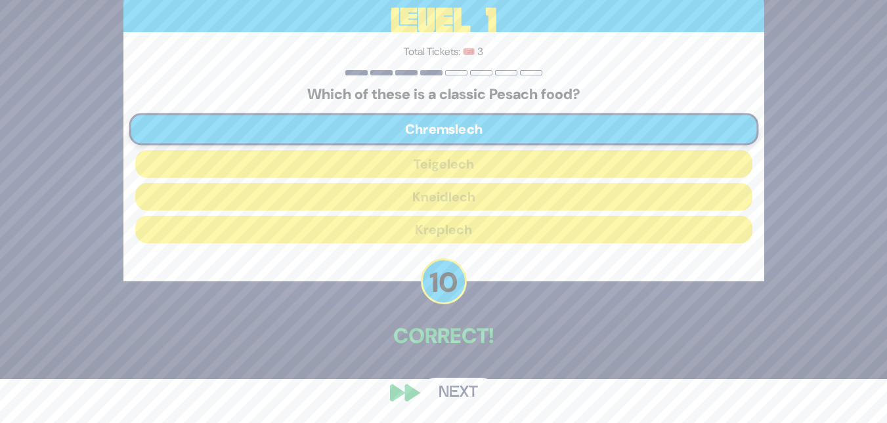
scroll to position [45, 0]
click at [461, 388] on button "Next" at bounding box center [458, 392] width 76 height 30
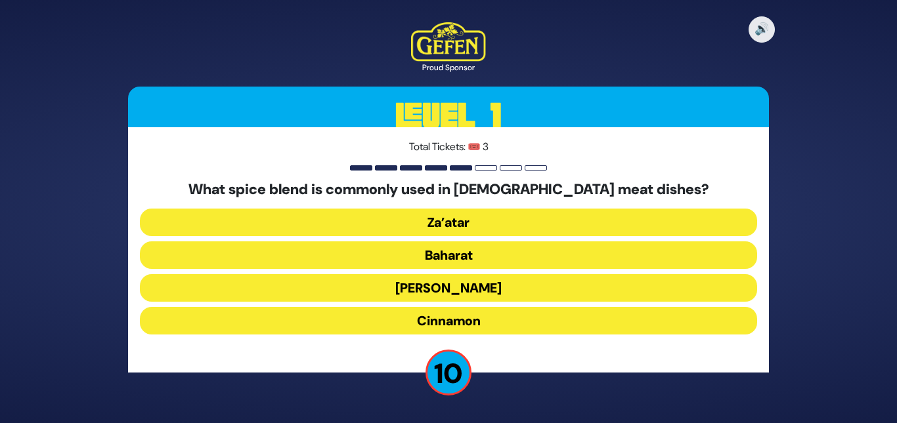
click at [429, 224] on button "Za’atar" at bounding box center [448, 223] width 617 height 28
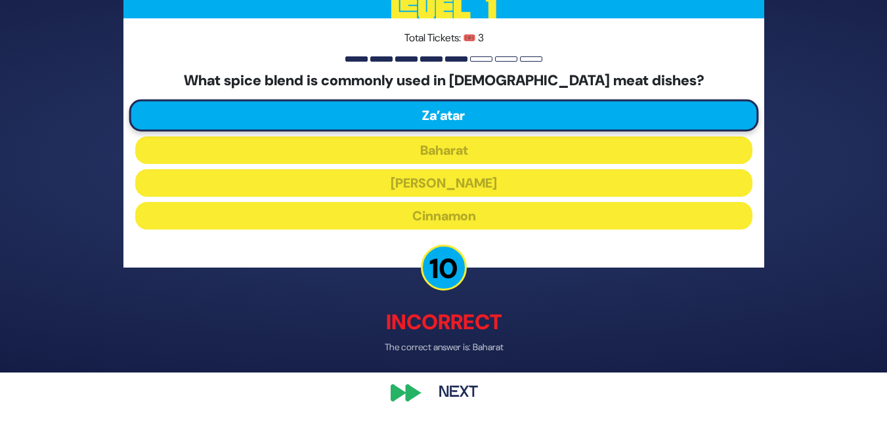
scroll to position [52, 0]
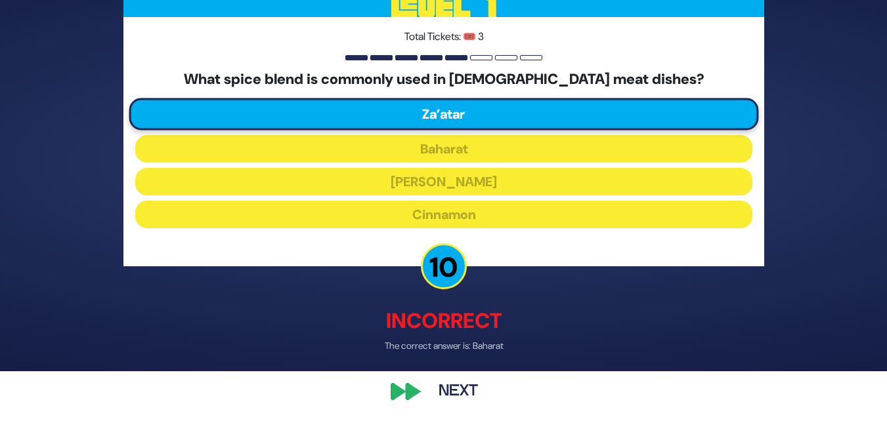
click at [451, 387] on button "Next" at bounding box center [458, 392] width 76 height 30
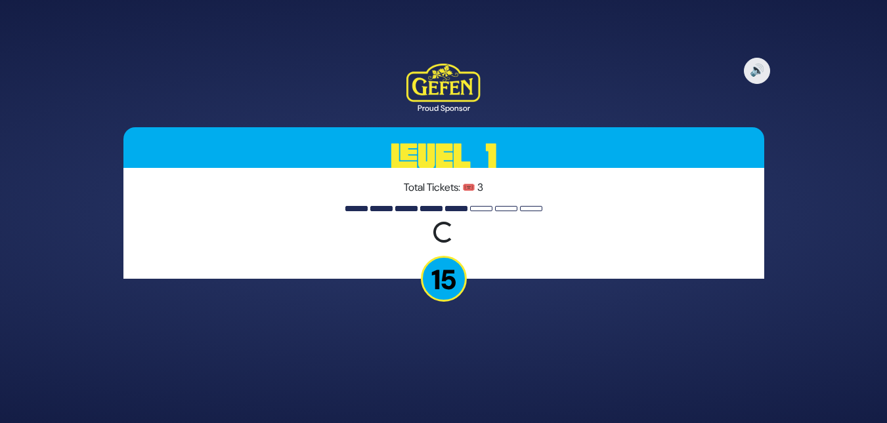
scroll to position [0, 0]
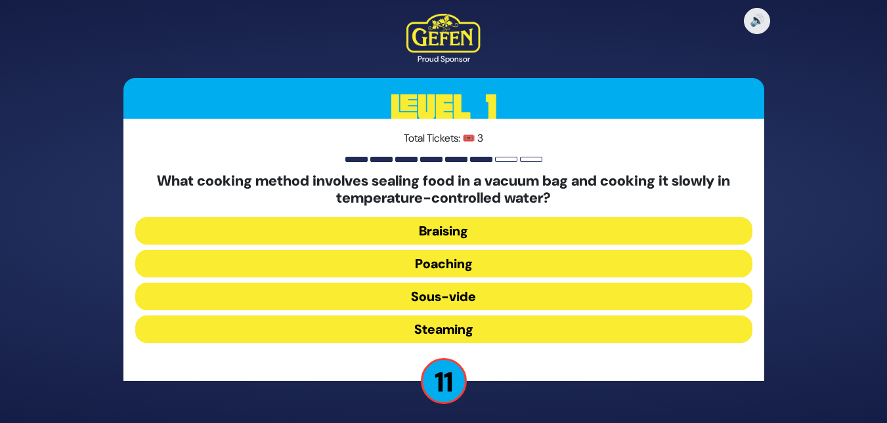
click at [438, 304] on button "Sous-vide" at bounding box center [443, 297] width 617 height 28
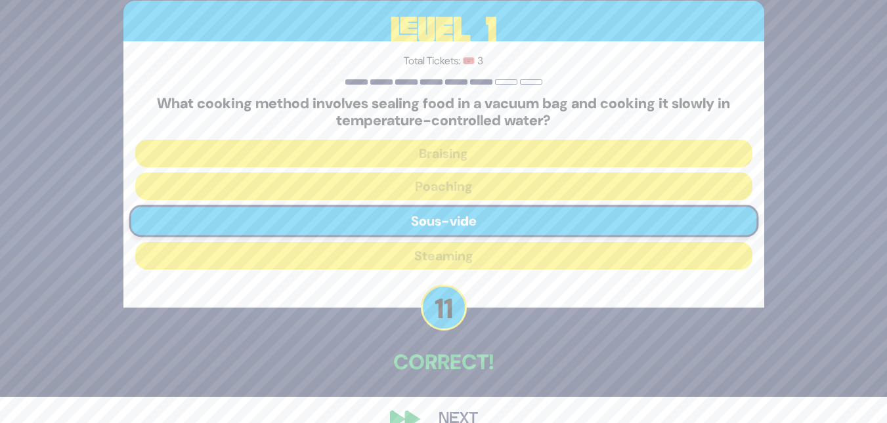
scroll to position [53, 0]
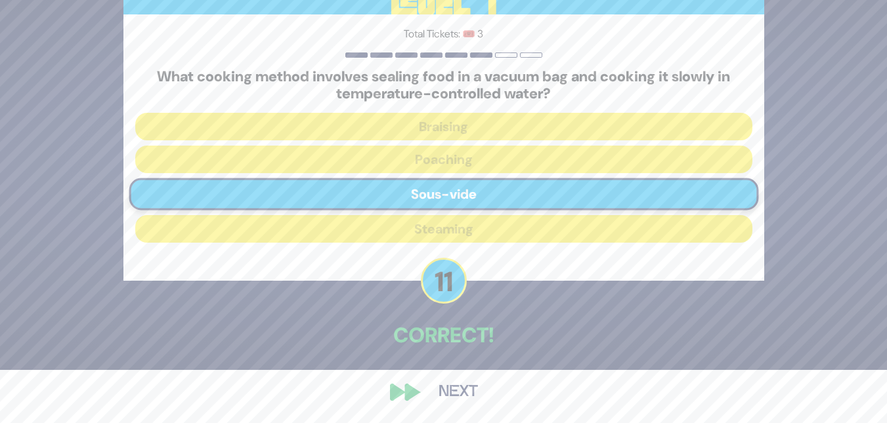
click at [465, 390] on button "Next" at bounding box center [458, 392] width 76 height 30
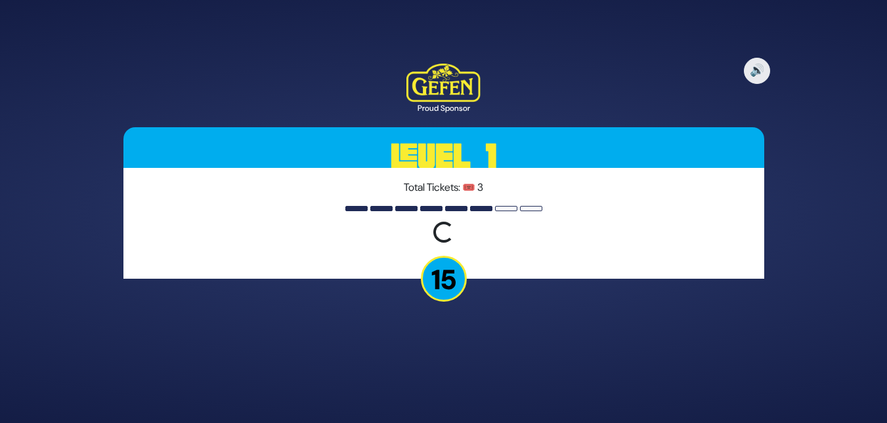
scroll to position [0, 0]
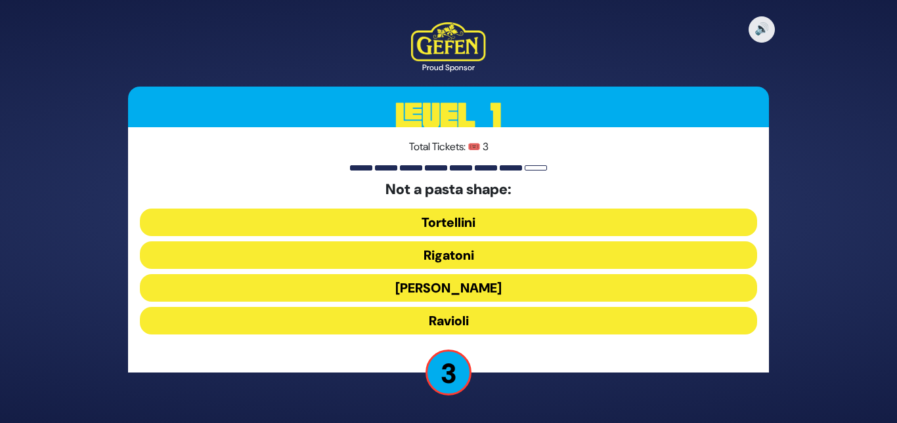
click at [414, 292] on button "[PERSON_NAME]" at bounding box center [448, 288] width 617 height 28
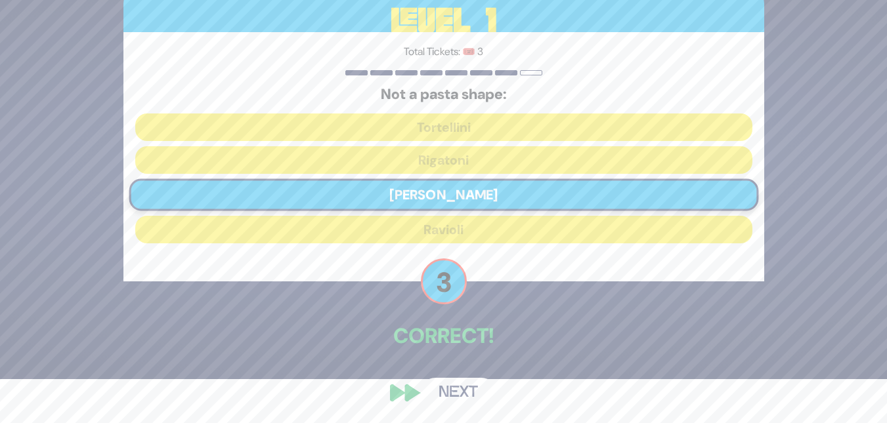
scroll to position [45, 0]
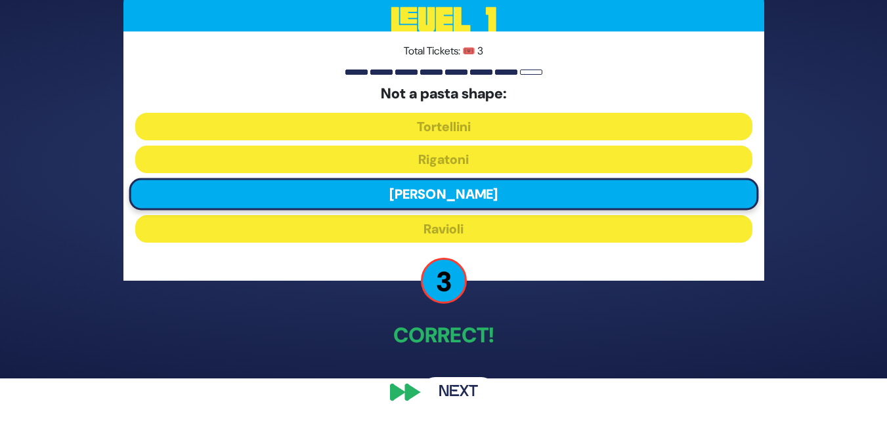
click at [440, 384] on button "Next" at bounding box center [458, 392] width 76 height 30
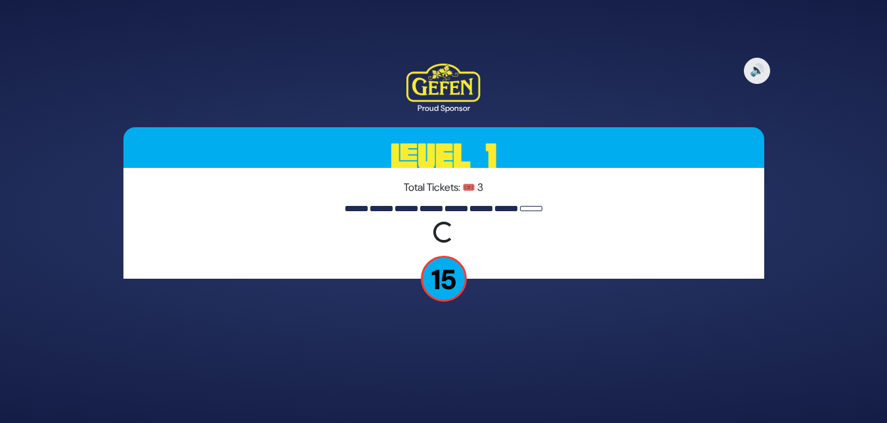
scroll to position [0, 0]
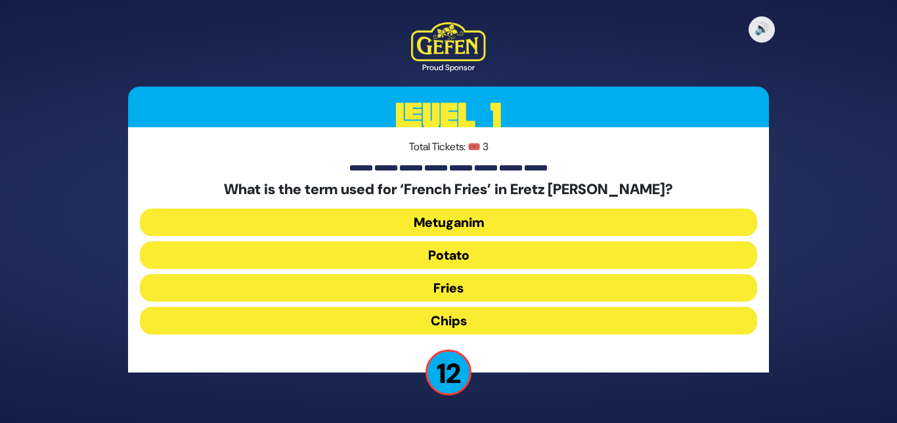
click at [435, 316] on button "Chips" at bounding box center [448, 321] width 617 height 28
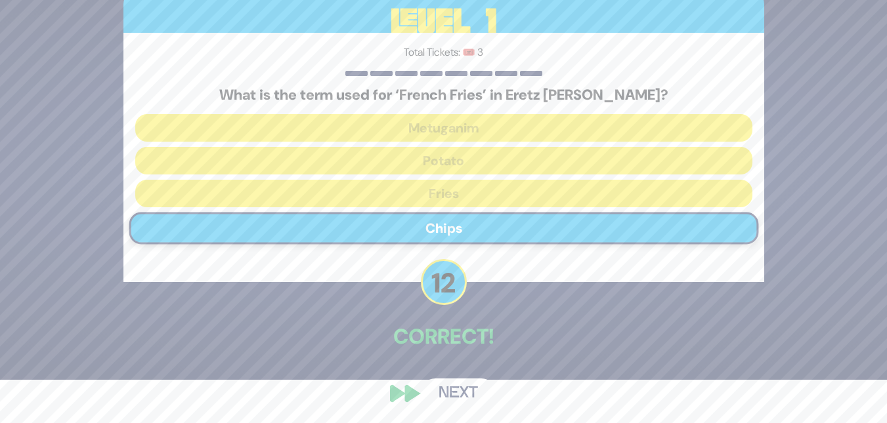
scroll to position [45, 0]
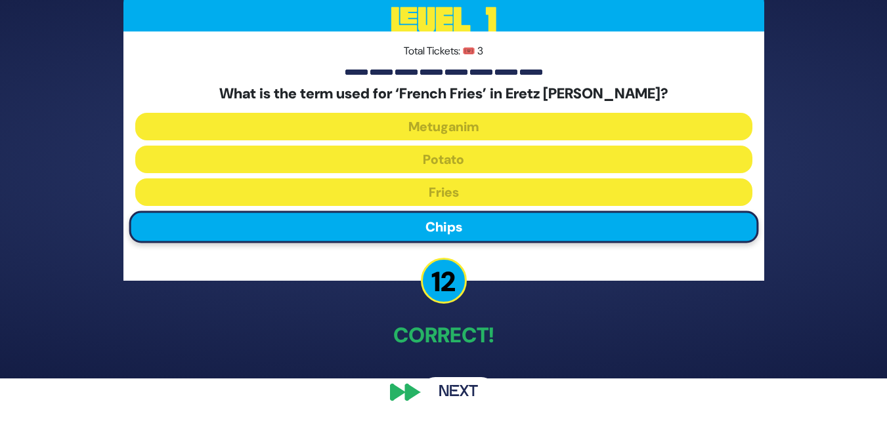
click at [457, 388] on button "Next" at bounding box center [458, 392] width 76 height 30
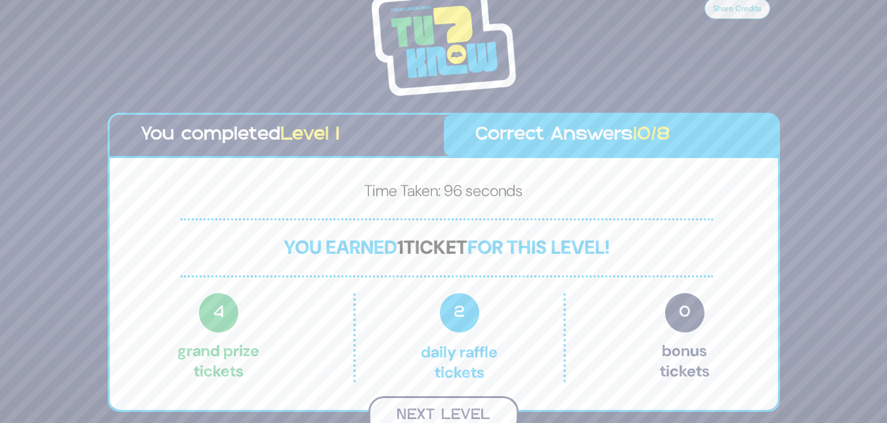
click at [449, 412] on button "Next Level" at bounding box center [443, 415] width 150 height 39
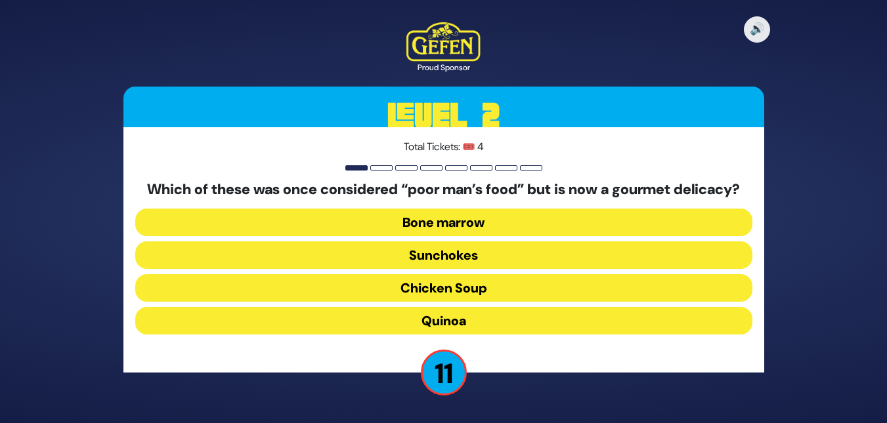
click at [425, 233] on button "Bone marrow" at bounding box center [443, 223] width 617 height 28
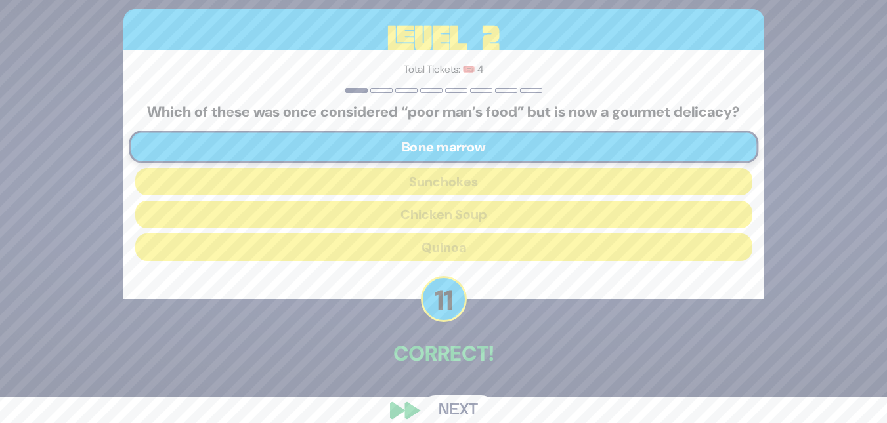
scroll to position [53, 0]
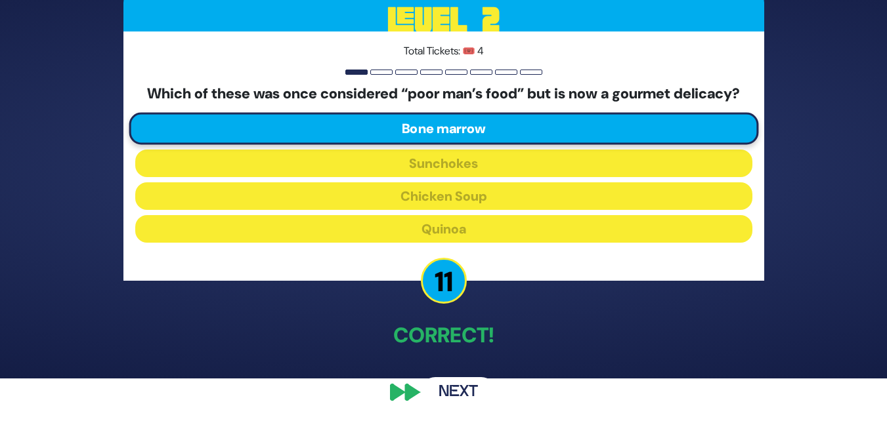
click at [461, 387] on button "Next" at bounding box center [458, 392] width 76 height 30
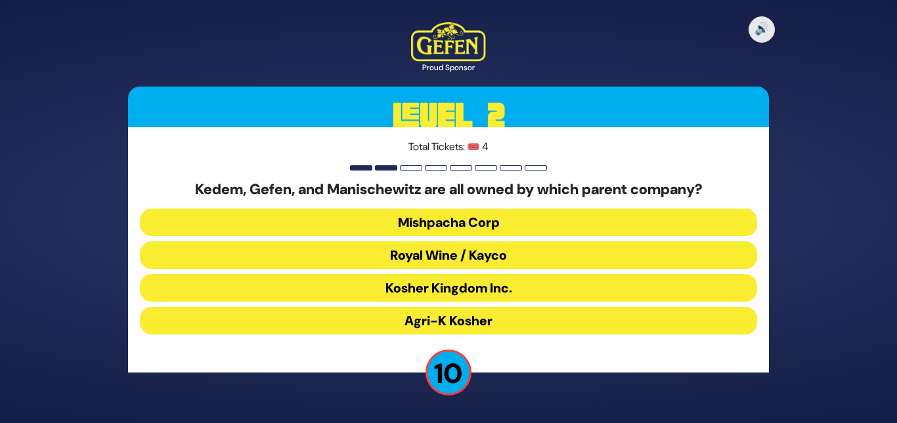
click at [434, 263] on button "Royal Wine / Kayco" at bounding box center [448, 256] width 617 height 28
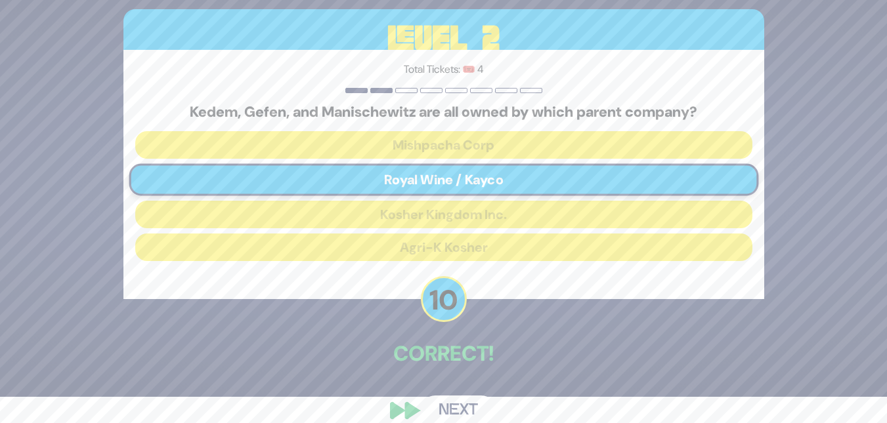
scroll to position [45, 0]
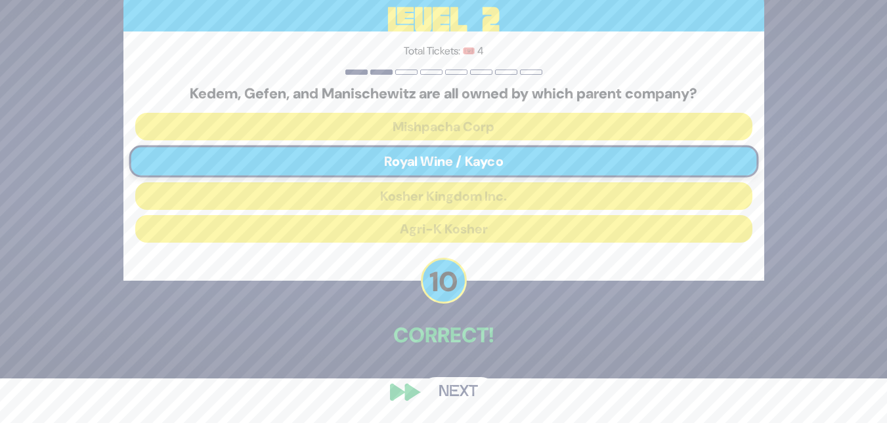
click at [465, 393] on button "Next" at bounding box center [458, 392] width 76 height 30
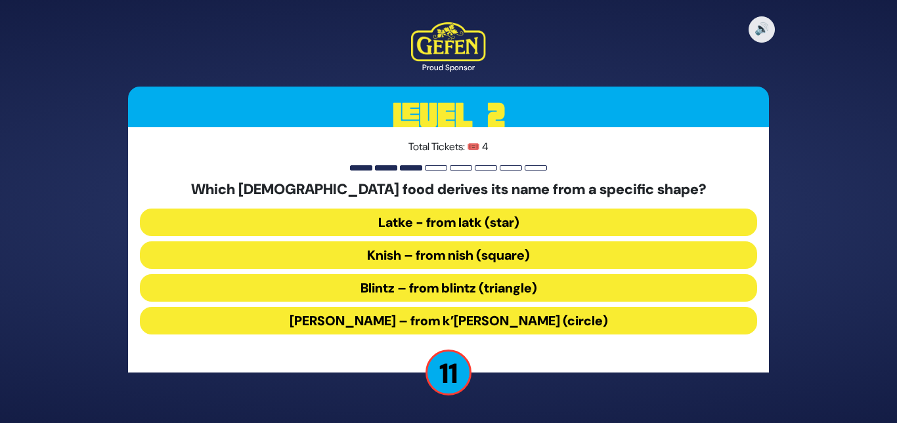
click at [444, 312] on button "[PERSON_NAME] – from k’[PERSON_NAME] (circle)" at bounding box center [448, 321] width 617 height 28
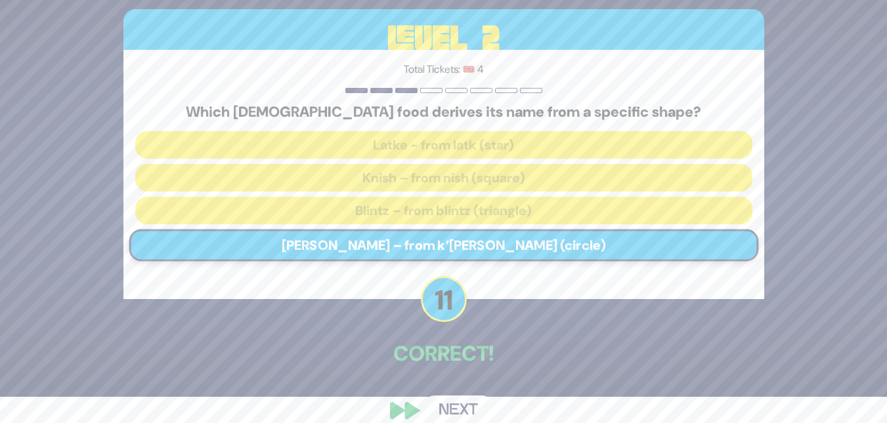
scroll to position [45, 0]
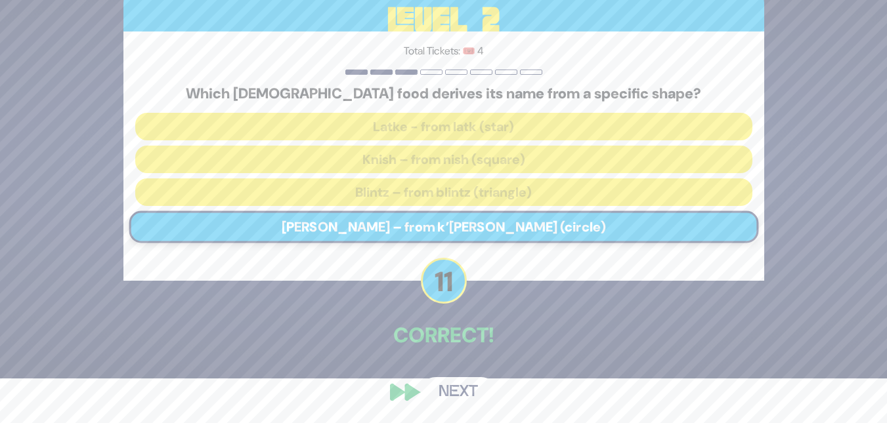
click at [460, 385] on button "Next" at bounding box center [458, 392] width 76 height 30
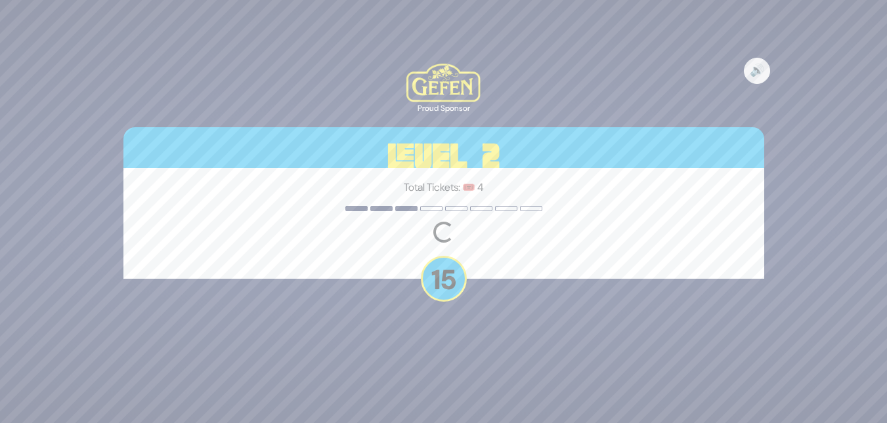
scroll to position [0, 0]
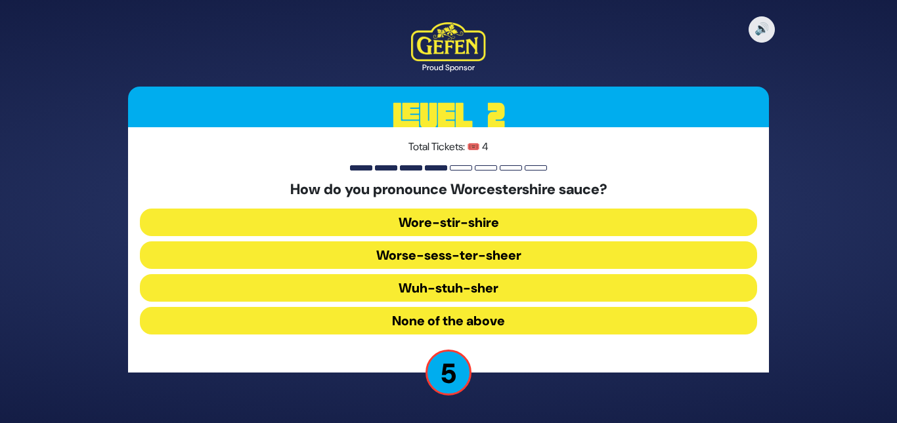
click at [443, 279] on button "Wuh-stuh-sher" at bounding box center [448, 288] width 617 height 28
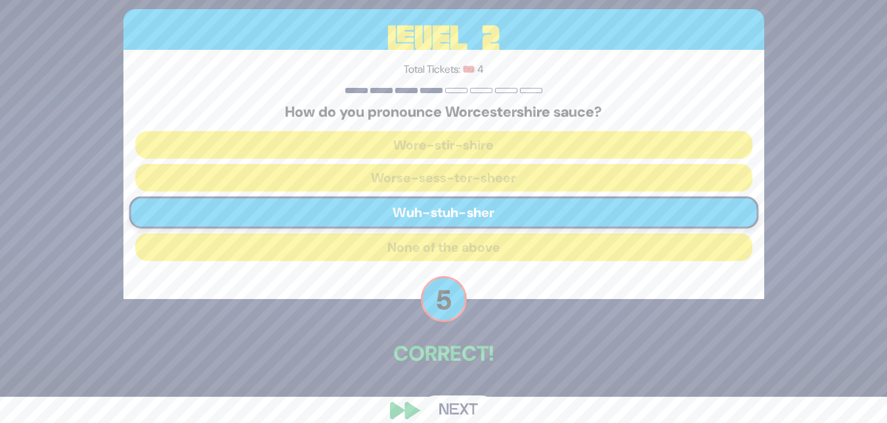
scroll to position [45, 0]
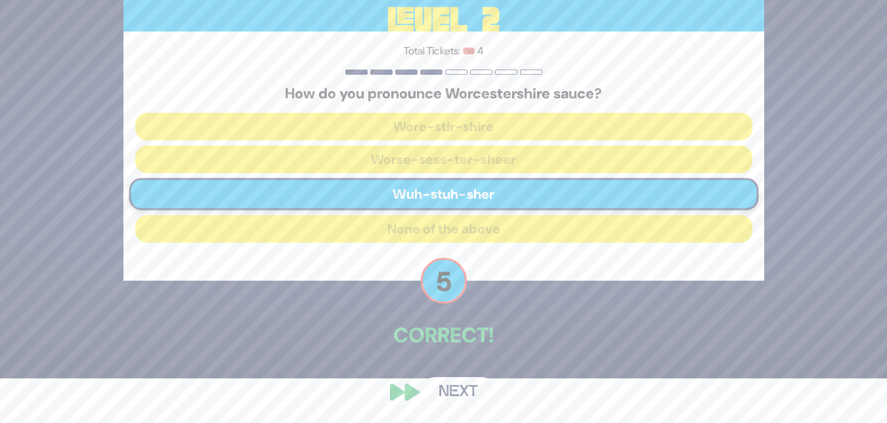
click at [467, 398] on button "Next" at bounding box center [458, 392] width 76 height 30
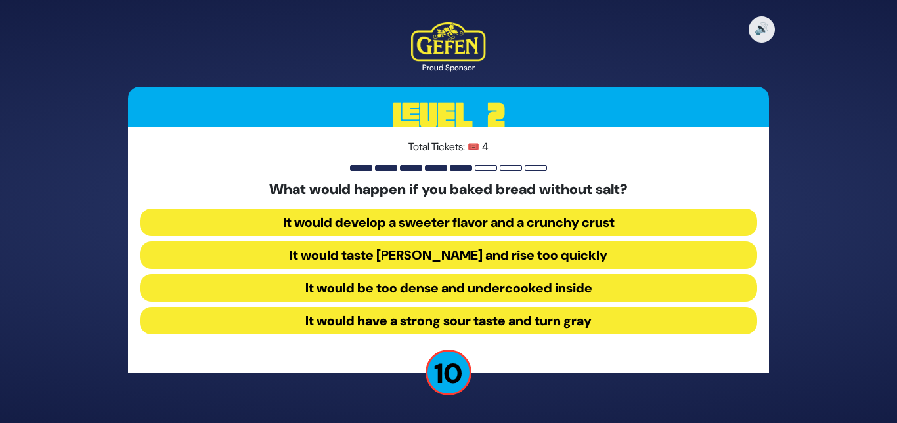
click at [449, 249] on button "It would taste [PERSON_NAME] and rise too quickly" at bounding box center [448, 256] width 617 height 28
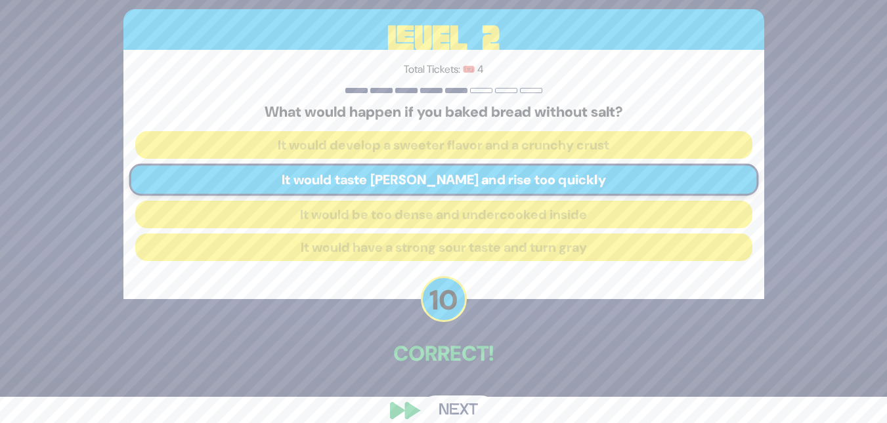
scroll to position [45, 0]
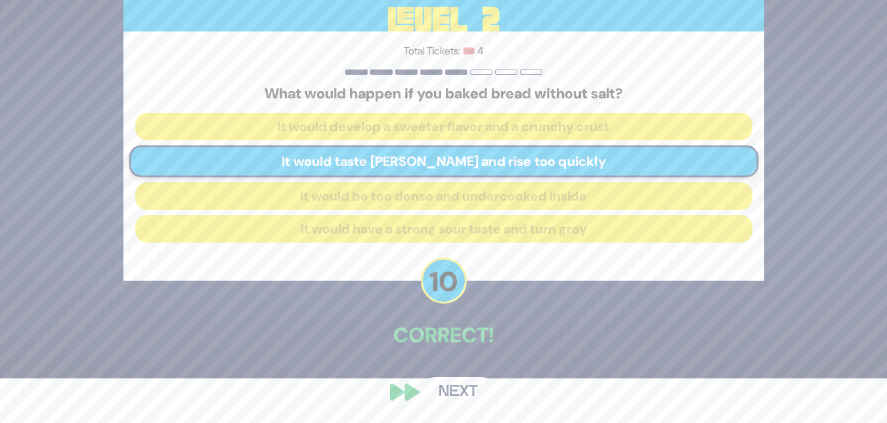
click at [448, 387] on button "Next" at bounding box center [458, 392] width 76 height 30
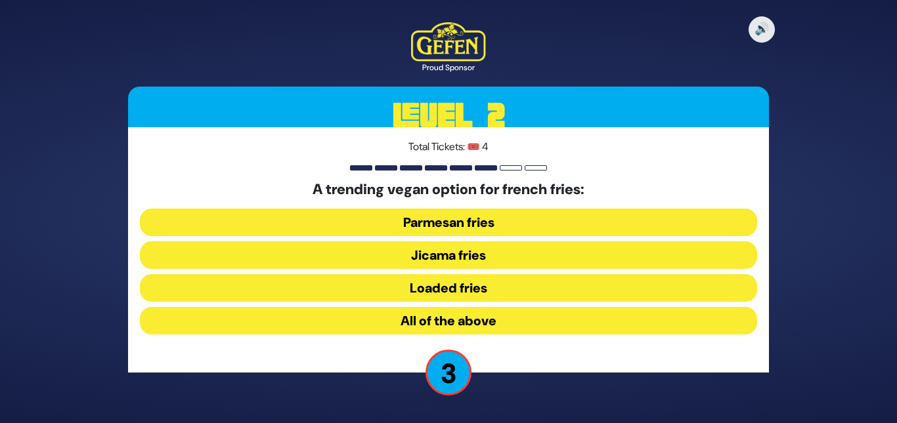
click at [441, 249] on button "Jicama fries" at bounding box center [448, 256] width 617 height 28
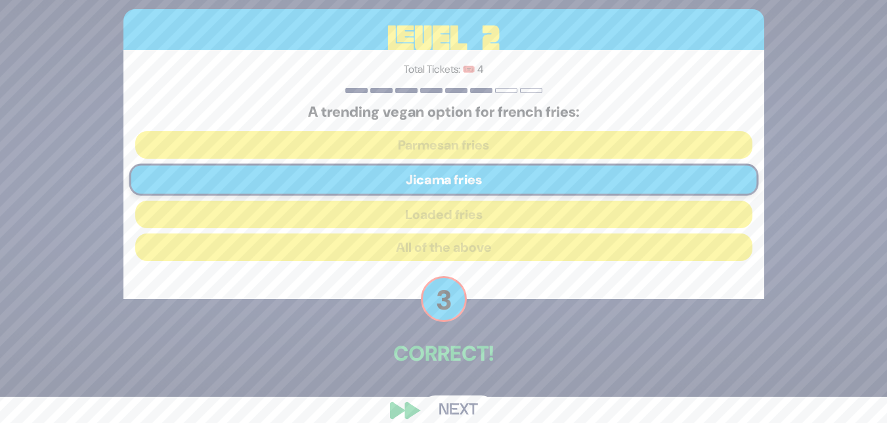
scroll to position [45, 0]
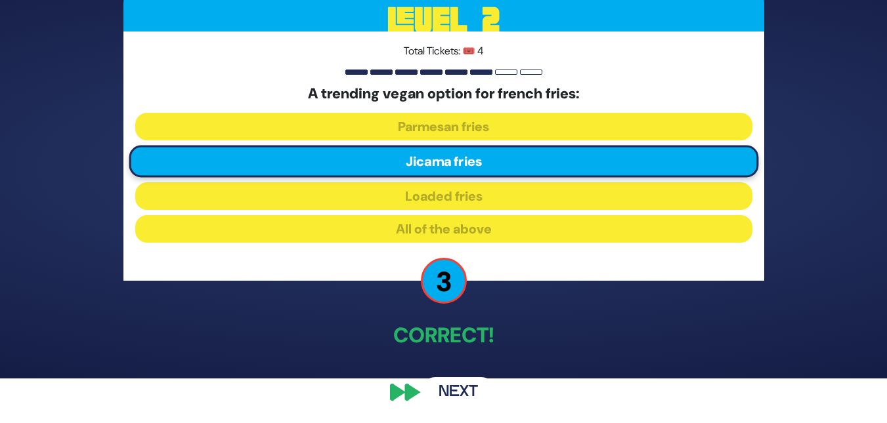
click at [461, 390] on button "Next" at bounding box center [458, 392] width 76 height 30
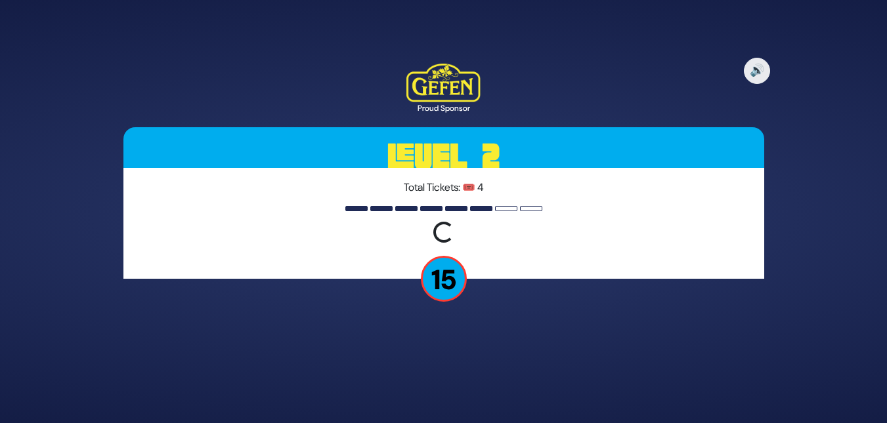
scroll to position [0, 0]
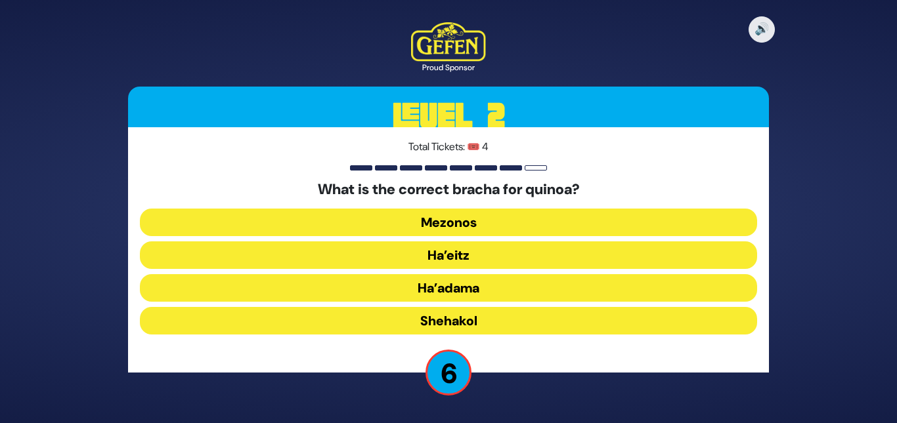
click at [438, 292] on button "Ha’adama" at bounding box center [448, 288] width 617 height 28
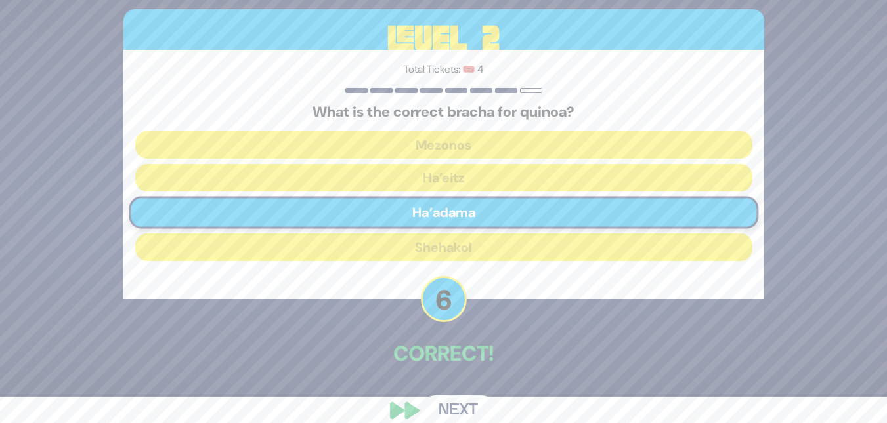
scroll to position [45, 0]
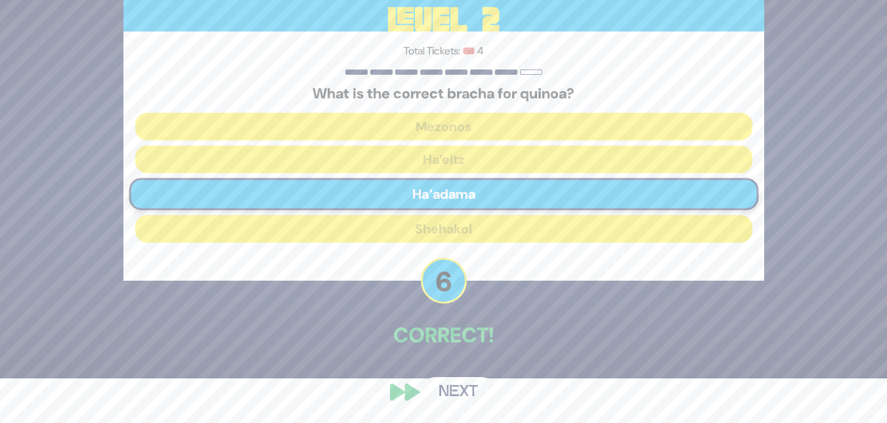
click at [446, 387] on button "Next" at bounding box center [458, 392] width 76 height 30
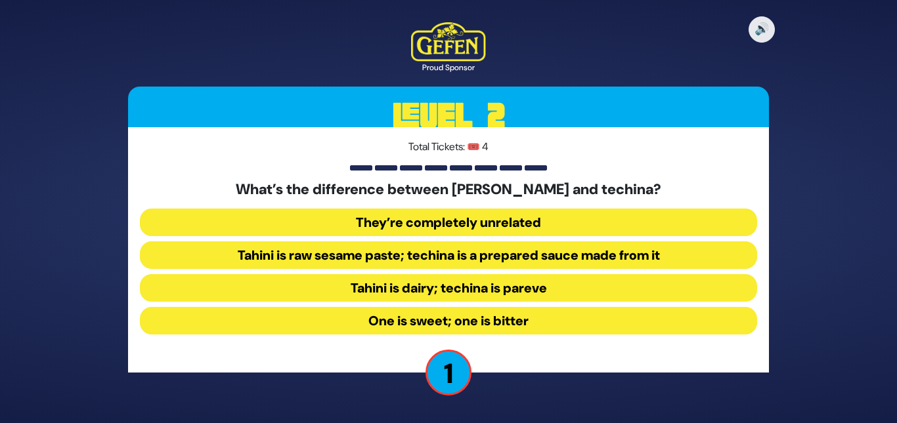
click at [389, 264] on button "Tahini is raw sesame paste; techina is a prepared sauce made from it" at bounding box center [448, 256] width 617 height 28
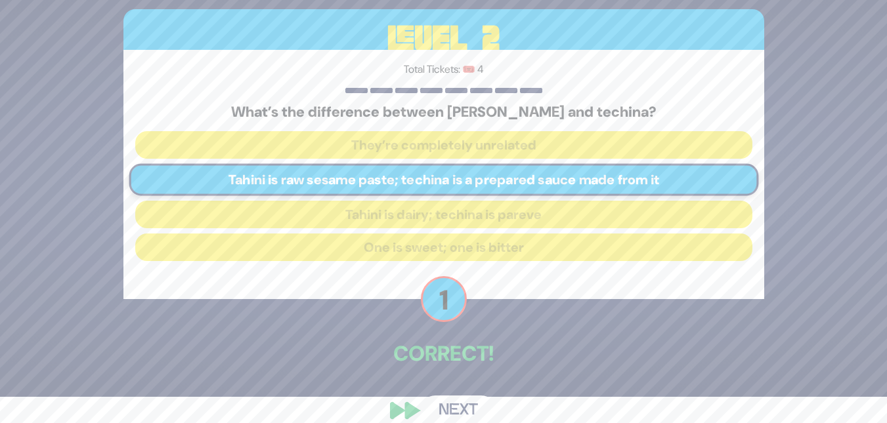
scroll to position [45, 0]
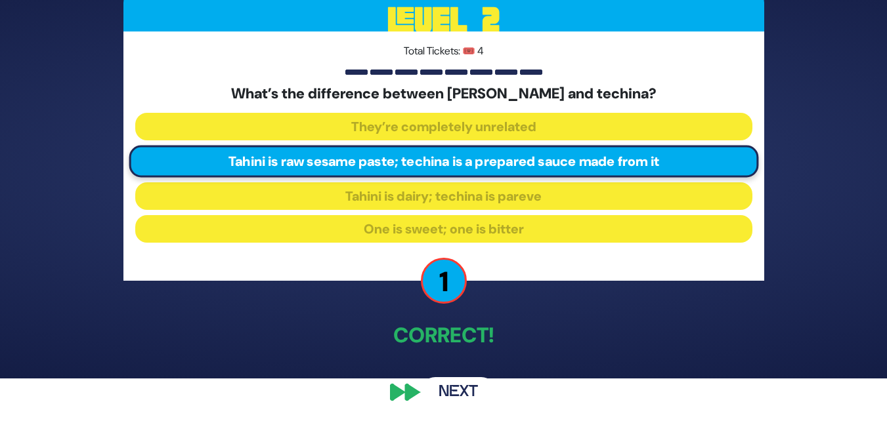
click at [456, 385] on button "Next" at bounding box center [458, 392] width 76 height 30
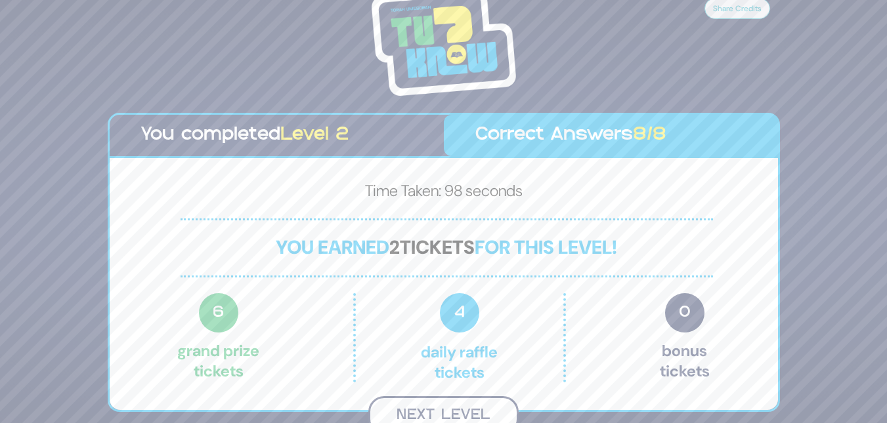
click at [441, 414] on button "Next Level" at bounding box center [443, 415] width 150 height 39
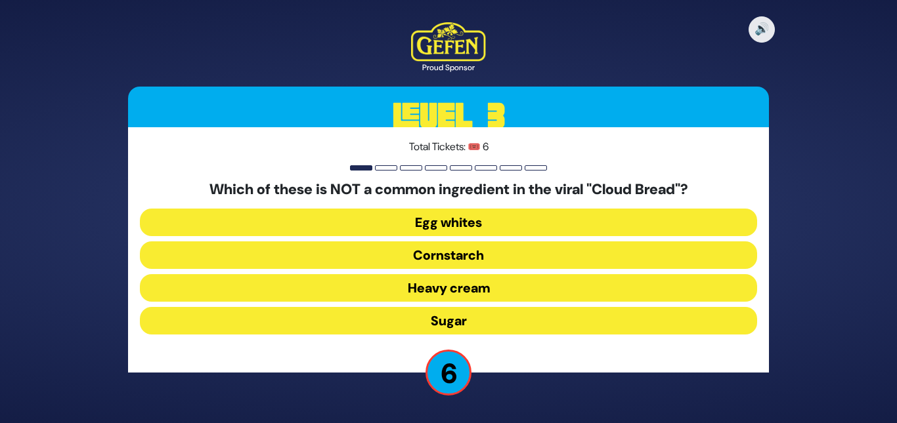
click at [421, 323] on button "Sugar" at bounding box center [448, 321] width 617 height 28
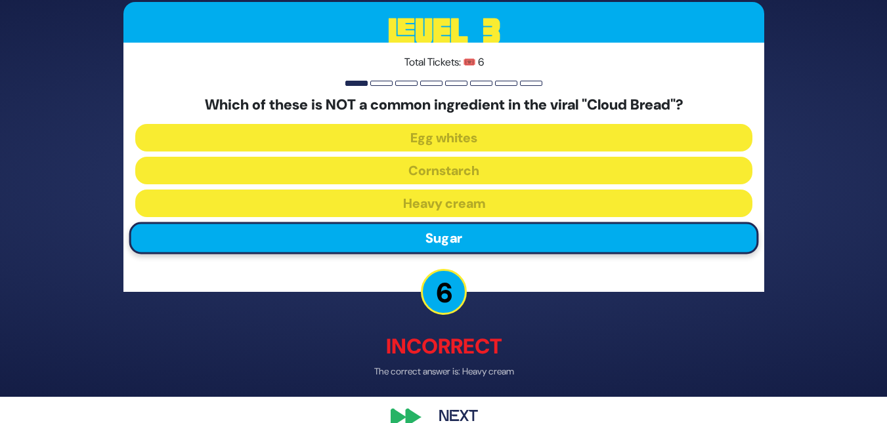
scroll to position [52, 0]
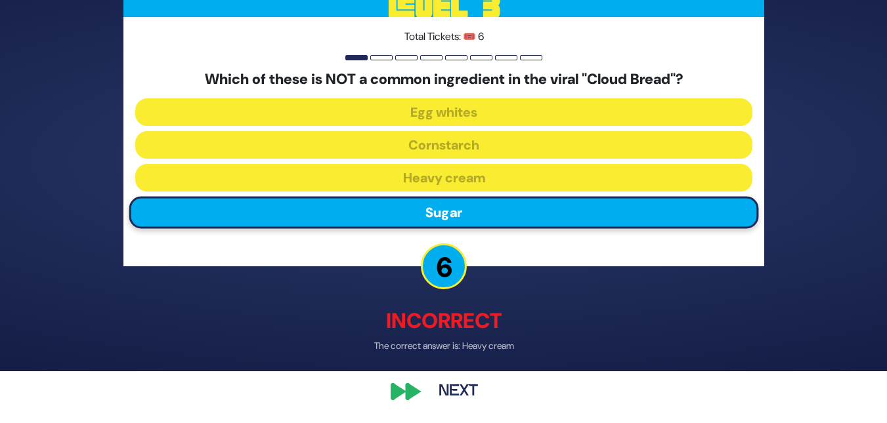
click at [443, 391] on button "Next" at bounding box center [458, 392] width 76 height 30
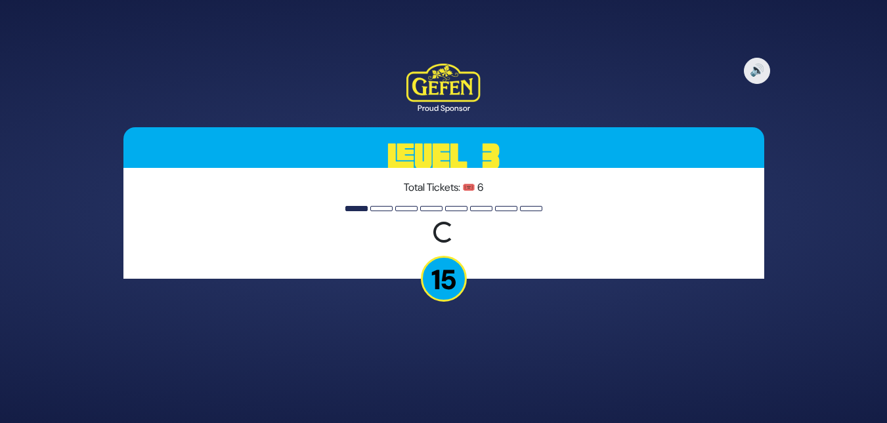
scroll to position [0, 0]
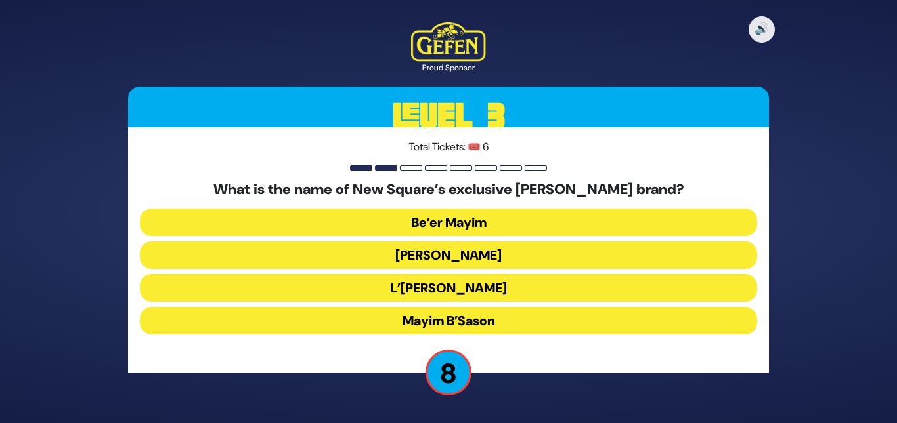
click at [434, 221] on button "Be’er Mayim" at bounding box center [448, 223] width 617 height 28
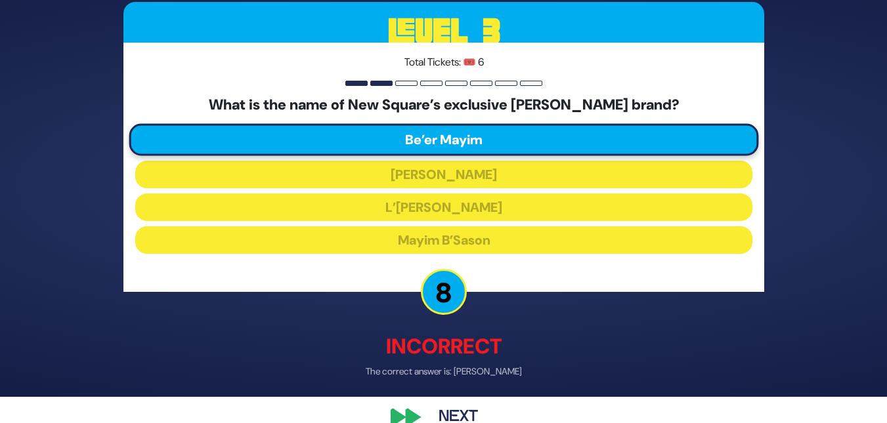
scroll to position [52, 0]
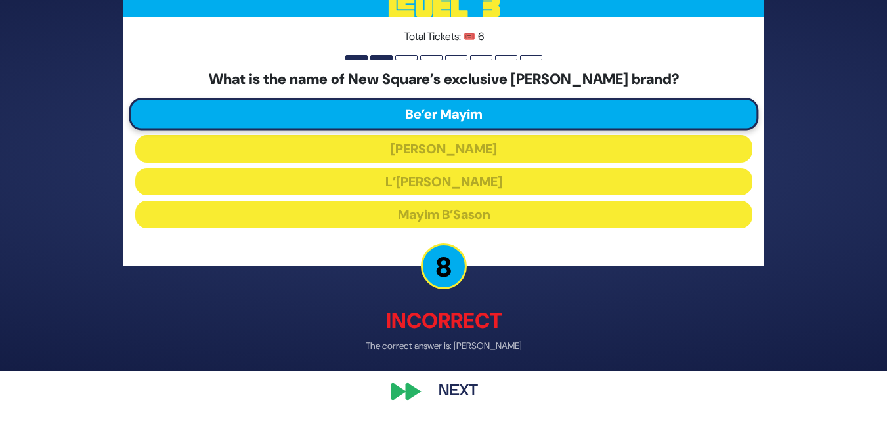
click at [450, 384] on button "Next" at bounding box center [458, 392] width 76 height 30
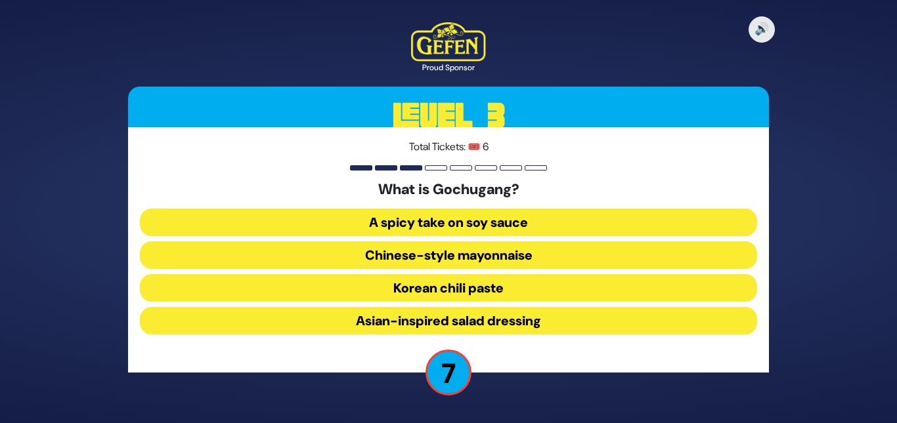
click at [423, 289] on button "Korean chili paste" at bounding box center [448, 288] width 617 height 28
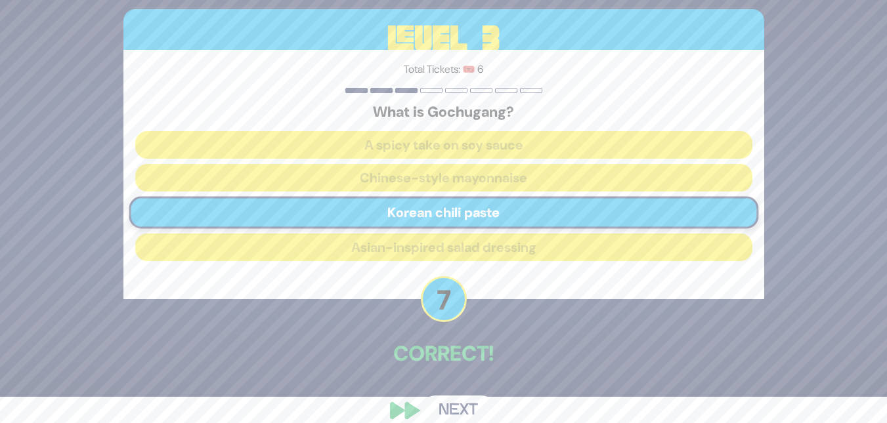
scroll to position [45, 0]
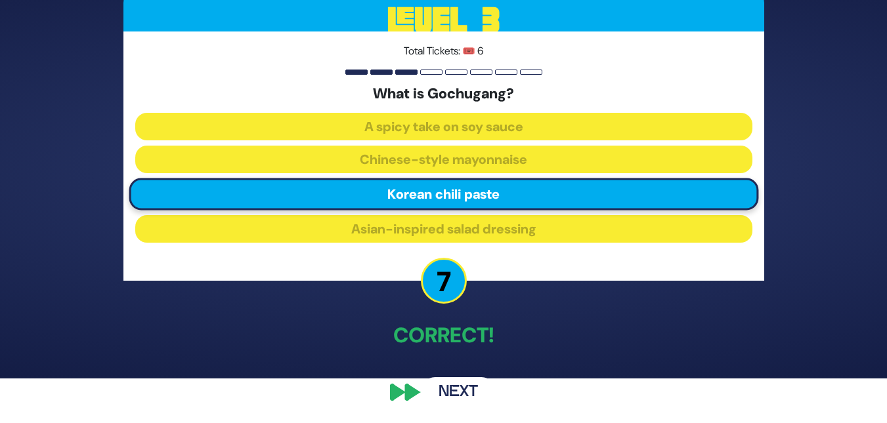
click at [458, 381] on button "Next" at bounding box center [458, 392] width 76 height 30
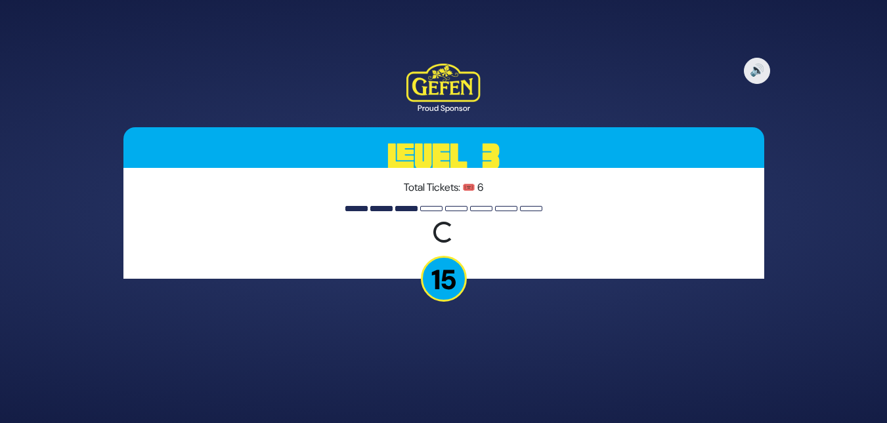
scroll to position [0, 0]
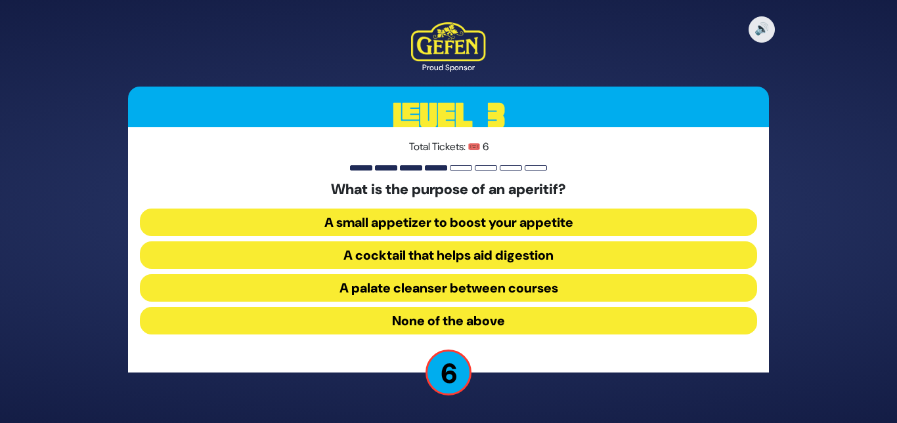
click at [389, 261] on button "A cocktail that helps aid digestion" at bounding box center [448, 256] width 617 height 28
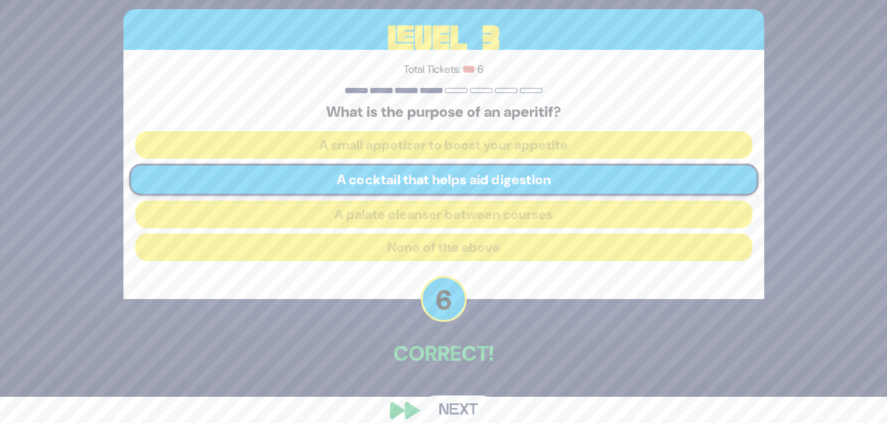
scroll to position [45, 0]
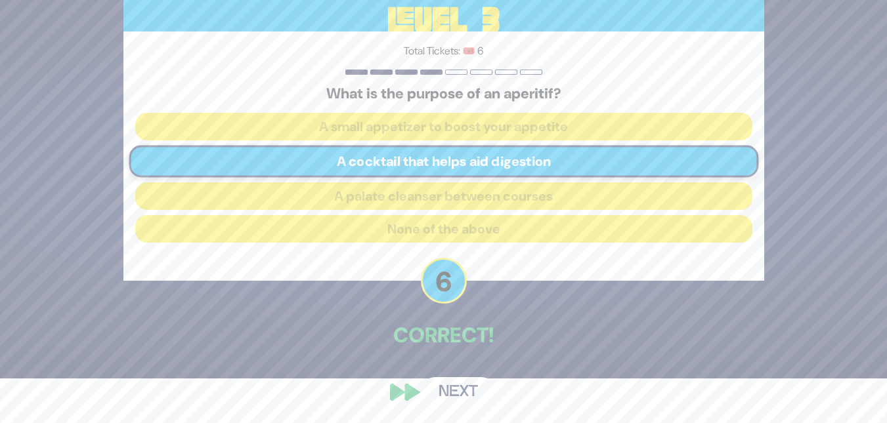
click at [455, 398] on button "Next" at bounding box center [458, 392] width 76 height 30
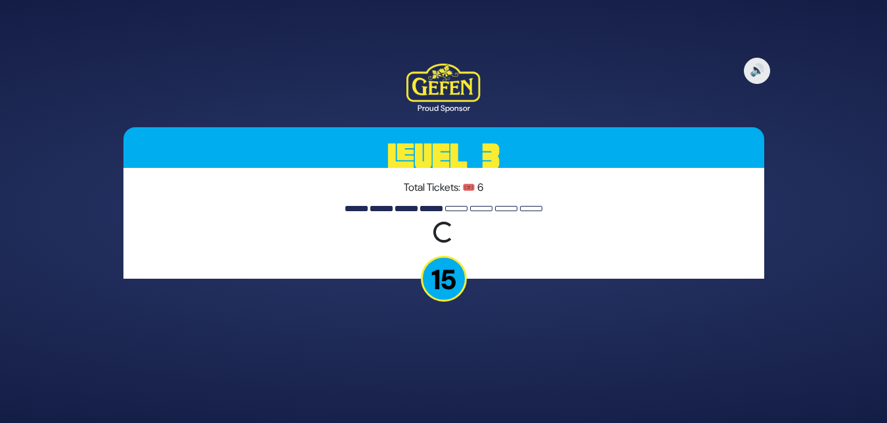
scroll to position [0, 0]
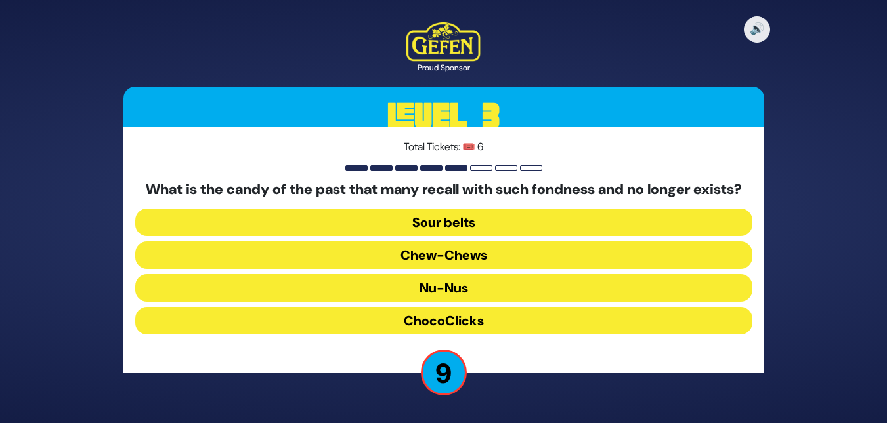
click at [418, 268] on button "Chew-Chews" at bounding box center [443, 256] width 617 height 28
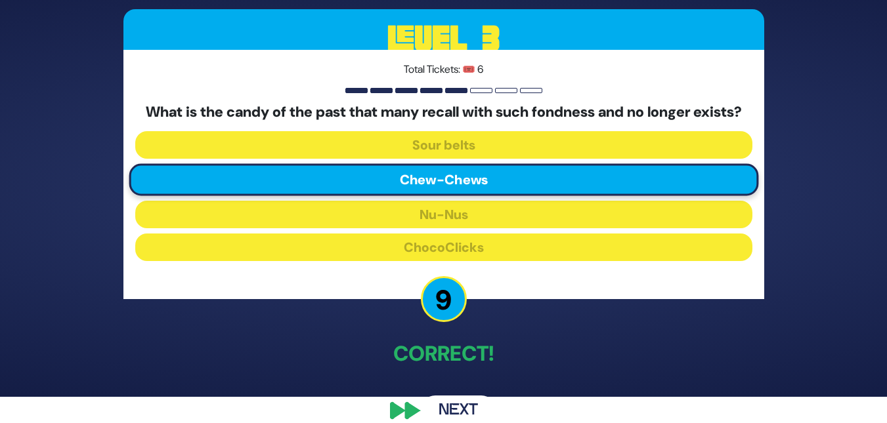
scroll to position [53, 0]
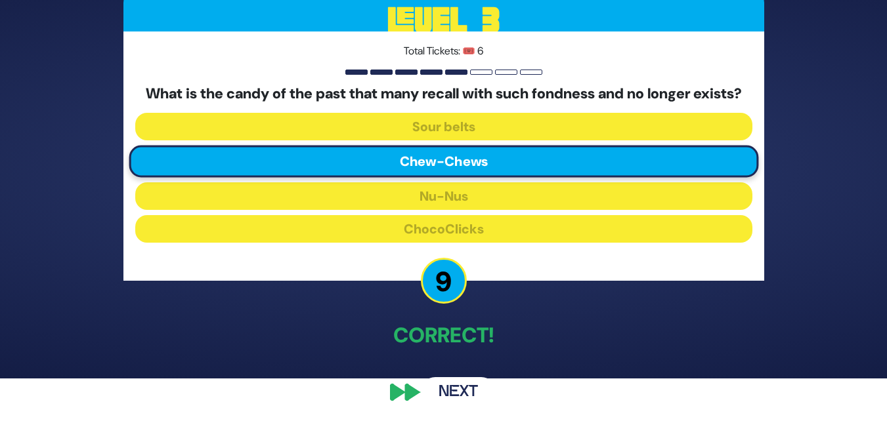
click at [455, 397] on button "Next" at bounding box center [458, 392] width 76 height 30
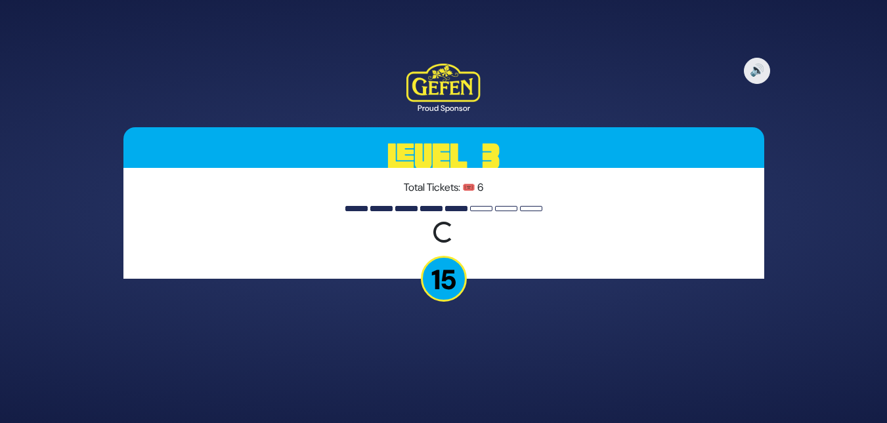
scroll to position [0, 0]
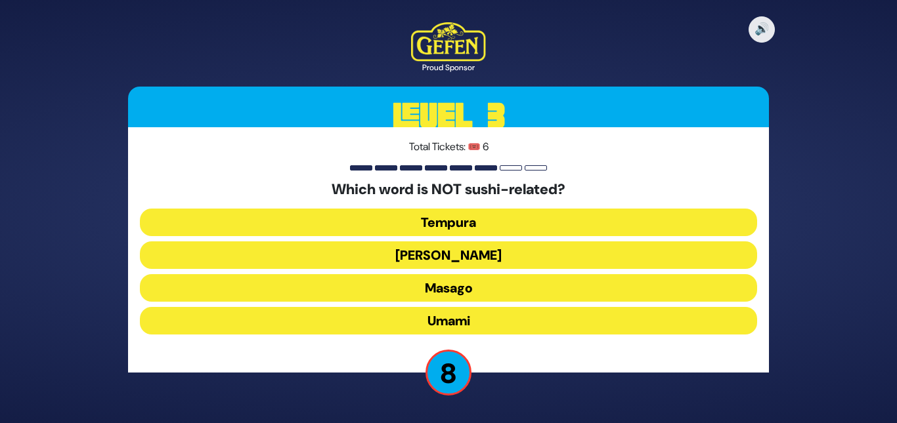
click at [437, 295] on button "Masago" at bounding box center [448, 288] width 617 height 28
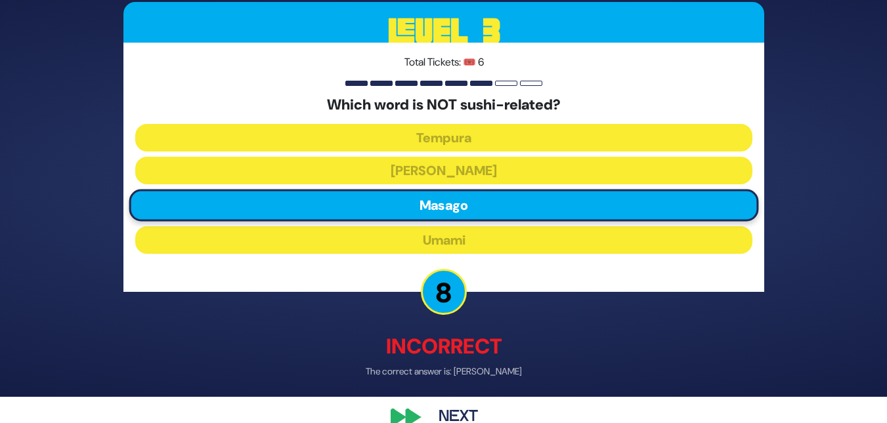
scroll to position [52, 0]
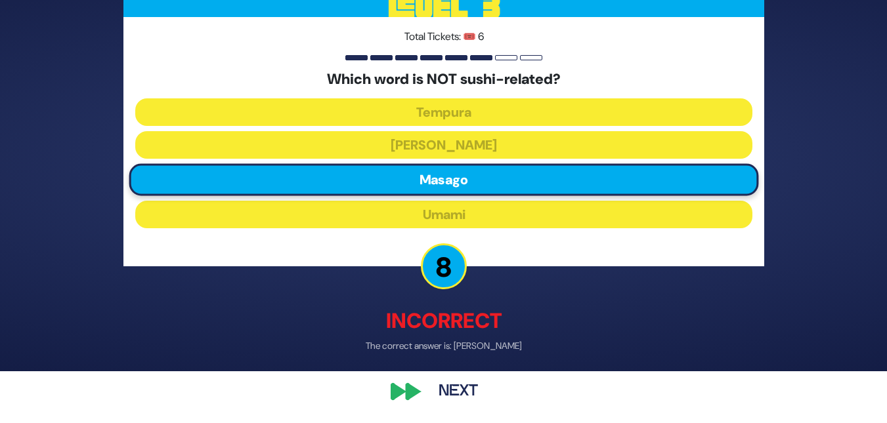
click at [466, 391] on button "Next" at bounding box center [458, 392] width 76 height 30
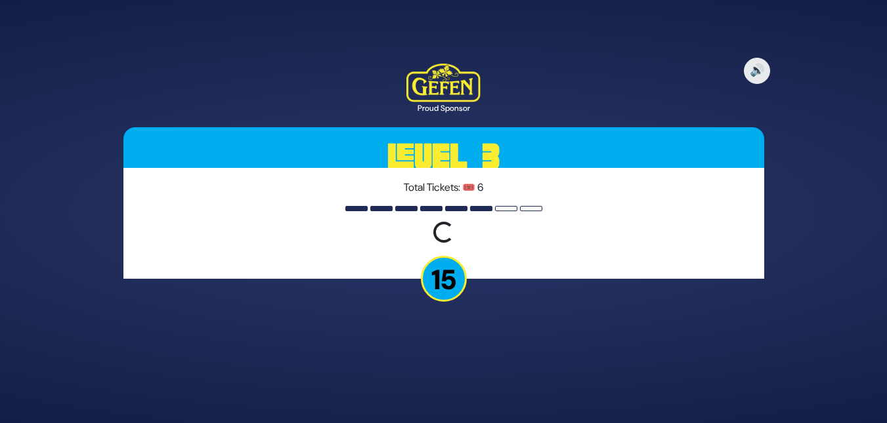
scroll to position [0, 0]
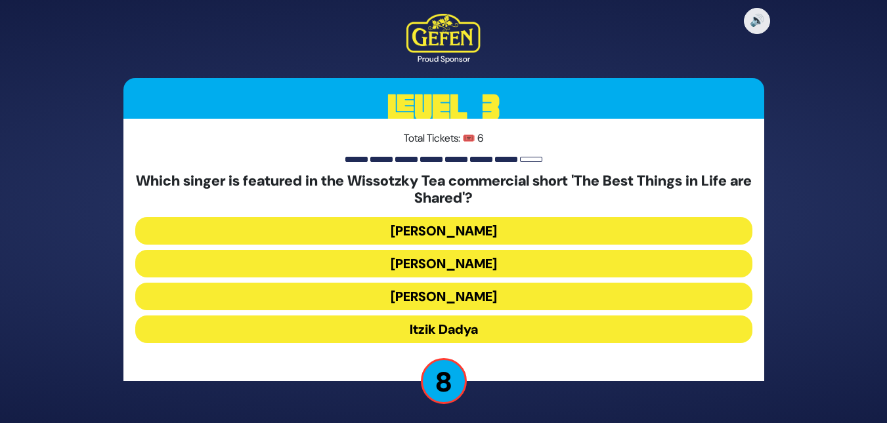
click at [433, 230] on button "[PERSON_NAME]" at bounding box center [443, 231] width 617 height 28
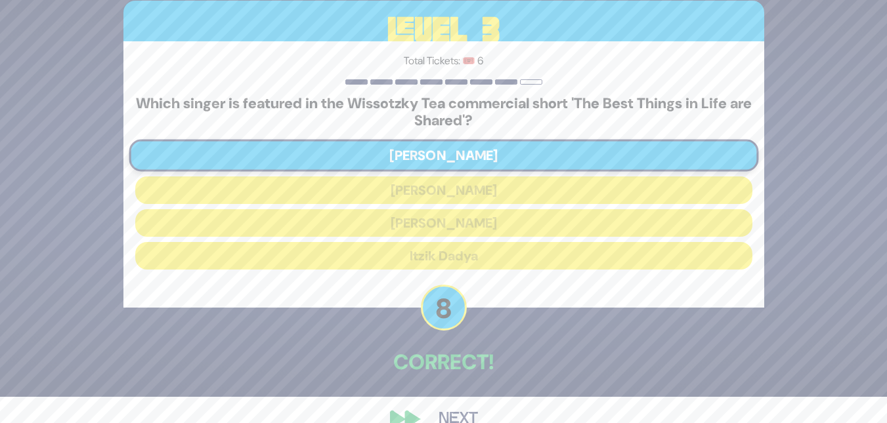
scroll to position [53, 0]
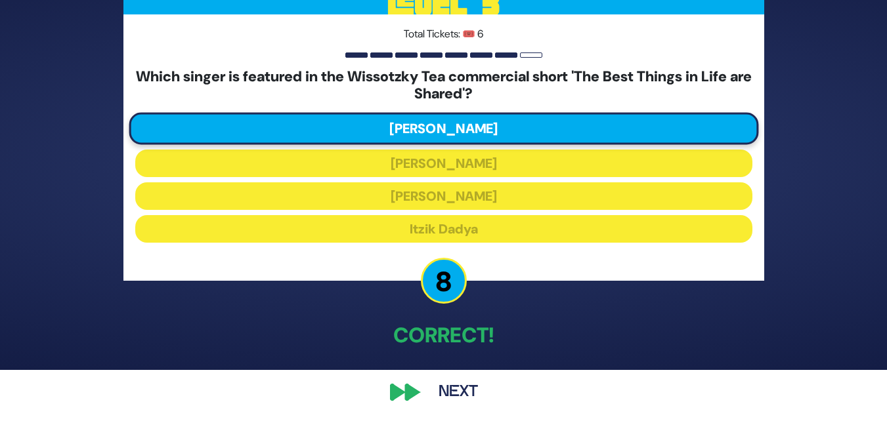
click at [448, 385] on button "Next" at bounding box center [458, 392] width 76 height 30
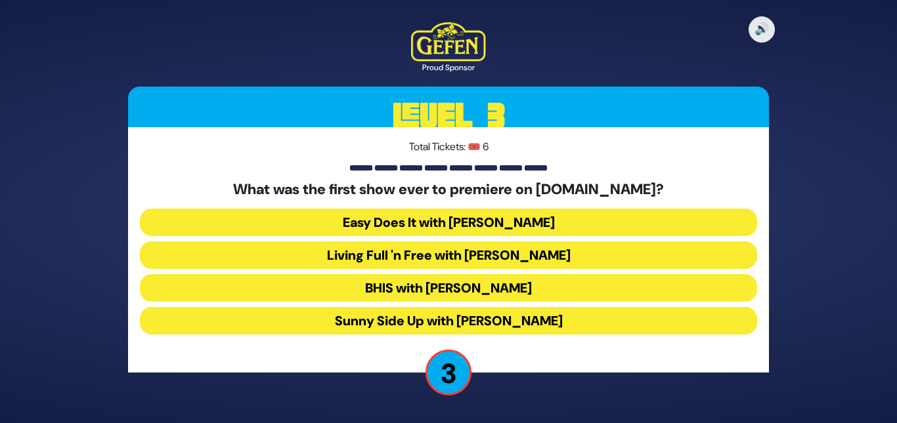
click at [401, 312] on button "Sunny Side Up with [PERSON_NAME]" at bounding box center [448, 321] width 617 height 28
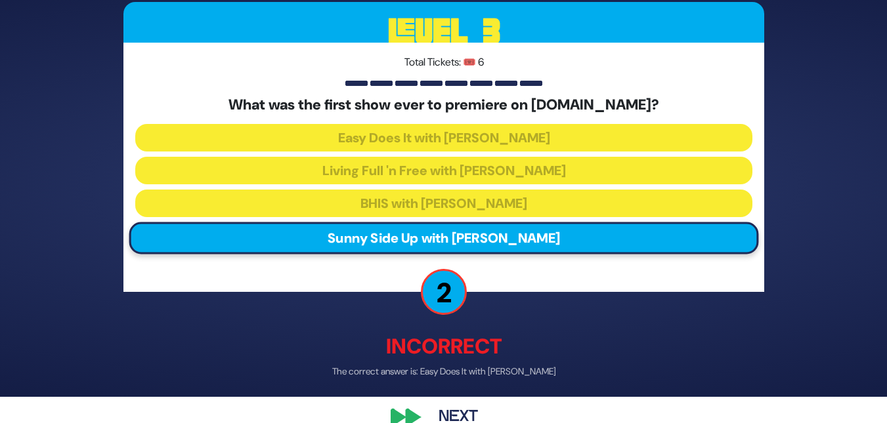
scroll to position [52, 0]
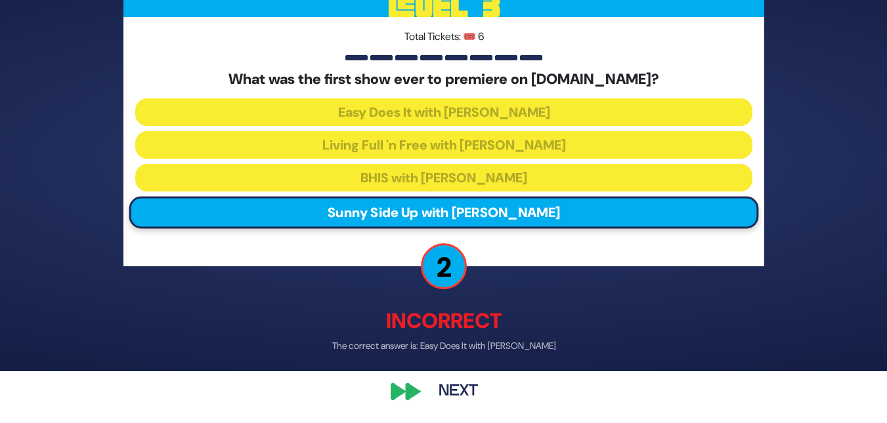
click at [458, 384] on button "Next" at bounding box center [458, 392] width 76 height 30
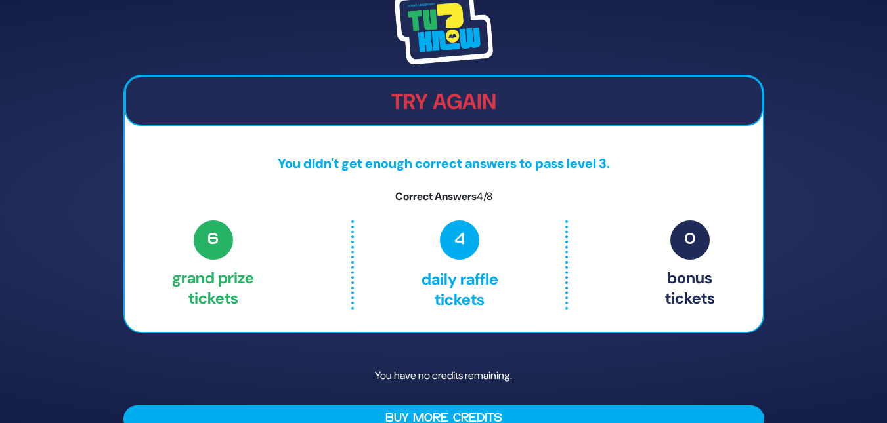
scroll to position [25, 0]
